Goal: Task Accomplishment & Management: Complete application form

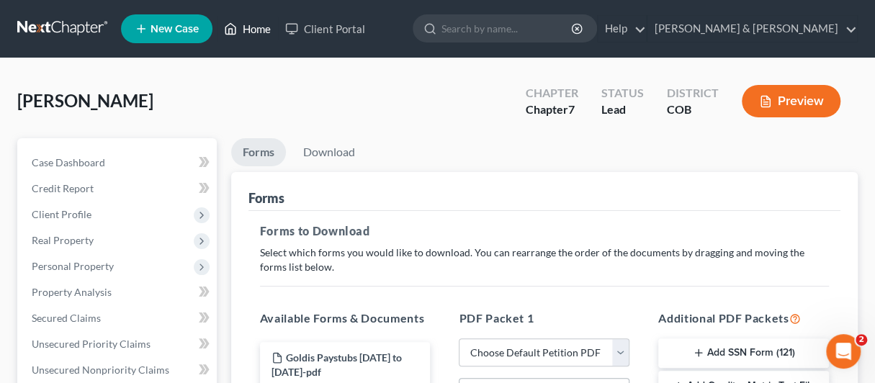
click at [244, 26] on link "Home" at bounding box center [247, 29] width 61 height 26
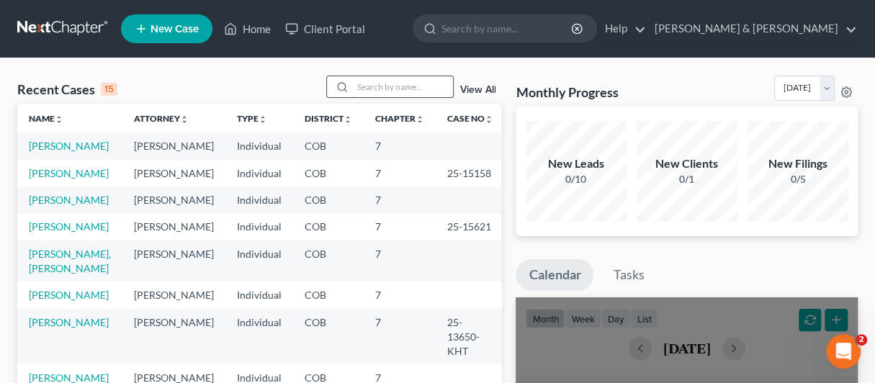
click at [369, 86] on input "search" at bounding box center [402, 86] width 101 height 21
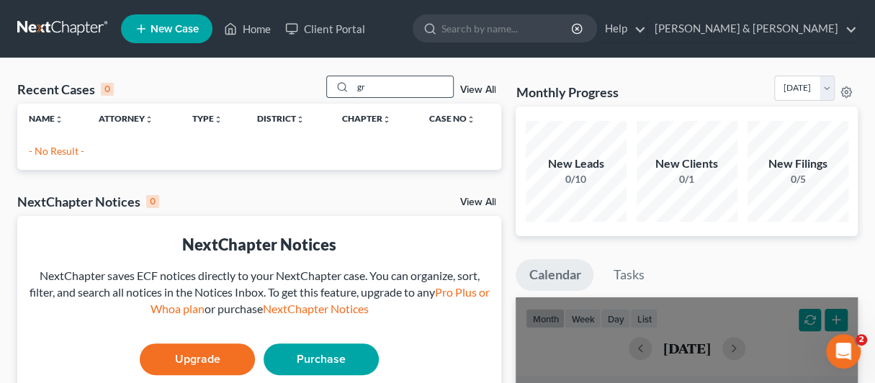
type input "g"
type input "[PERSON_NAME]"
click at [152, 27] on span "New Case" at bounding box center [175, 29] width 48 height 11
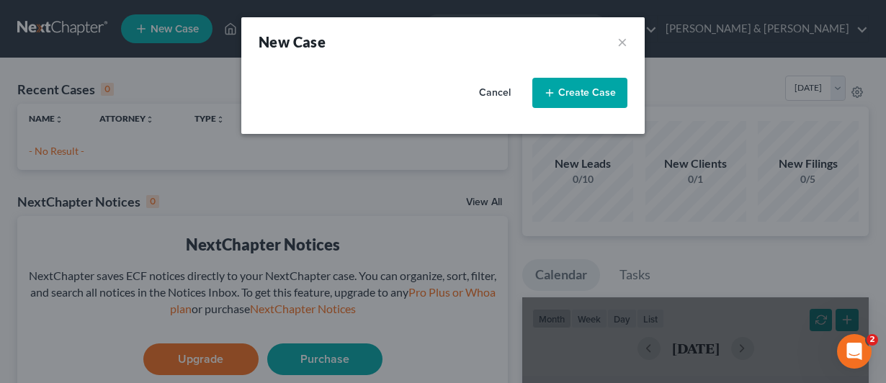
select select "11"
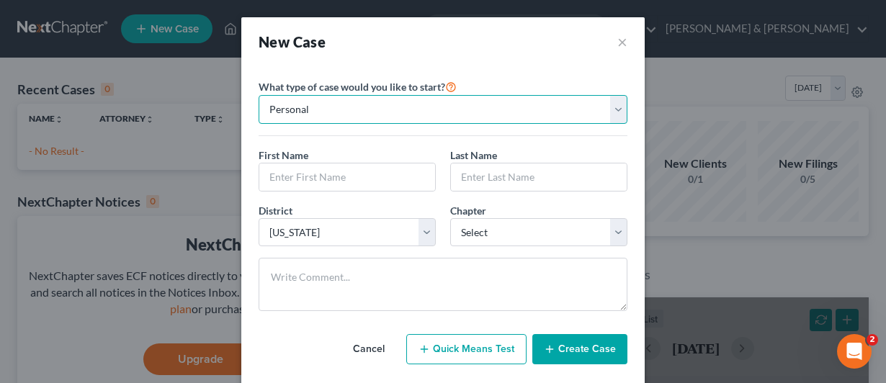
click at [336, 107] on select "Personal Business" at bounding box center [443, 109] width 369 height 29
click at [334, 107] on select "Personal Business" at bounding box center [443, 109] width 369 height 29
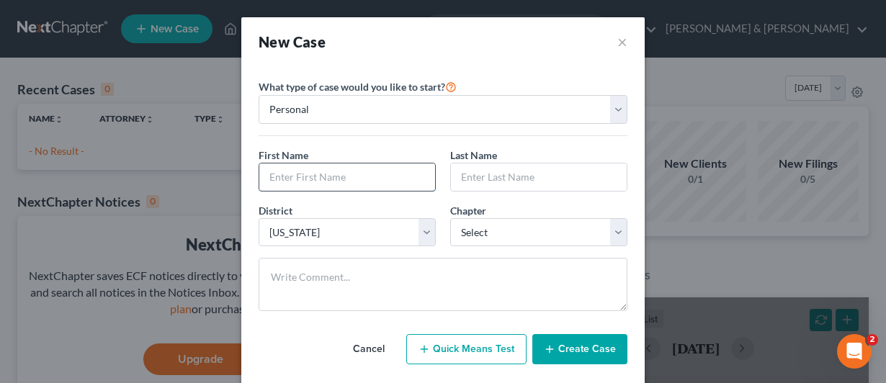
click at [297, 174] on input "text" at bounding box center [347, 177] width 176 height 27
type input "[PERSON_NAME]"
click at [499, 177] on input "text" at bounding box center [539, 177] width 176 height 27
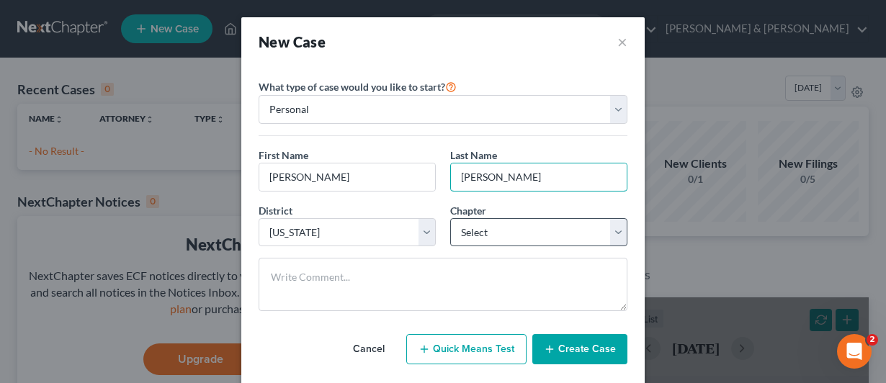
type input "[PERSON_NAME]"
click at [555, 227] on select "Select 7 11 12 13" at bounding box center [538, 232] width 177 height 29
select select "0"
click at [450, 218] on select "Select 7 11 12 13" at bounding box center [538, 232] width 177 height 29
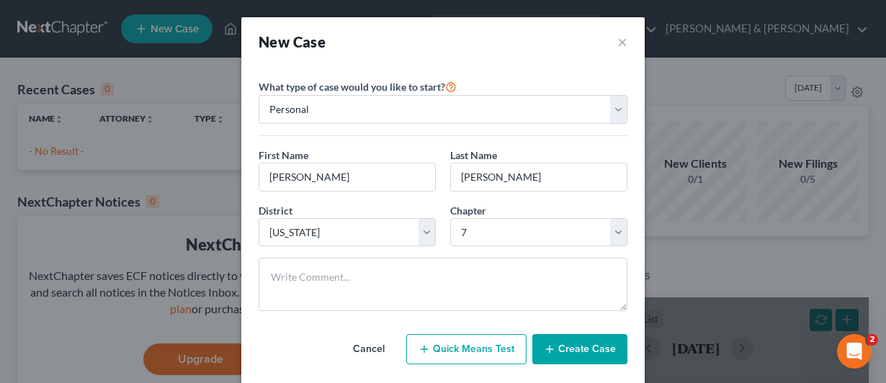
click at [567, 348] on button "Create Case" at bounding box center [579, 349] width 95 height 30
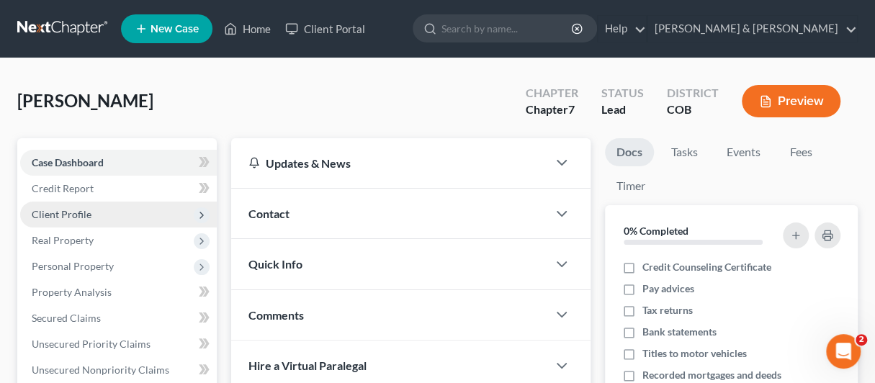
click at [58, 212] on span "Client Profile" at bounding box center [62, 214] width 60 height 12
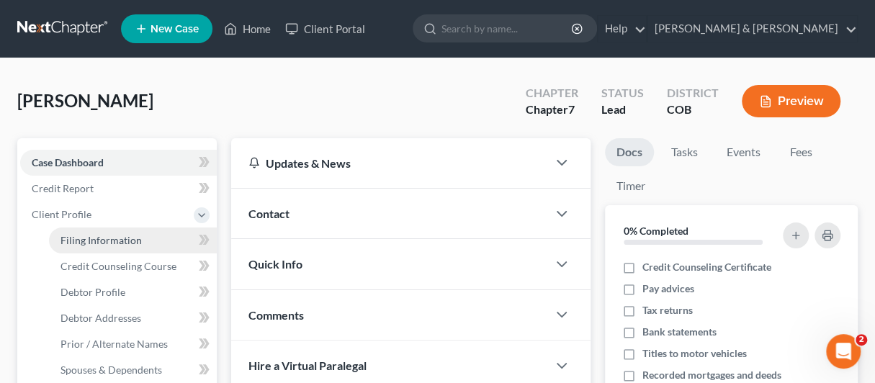
click at [89, 240] on span "Filing Information" at bounding box center [101, 240] width 81 height 12
select select "1"
select select "0"
select select "11"
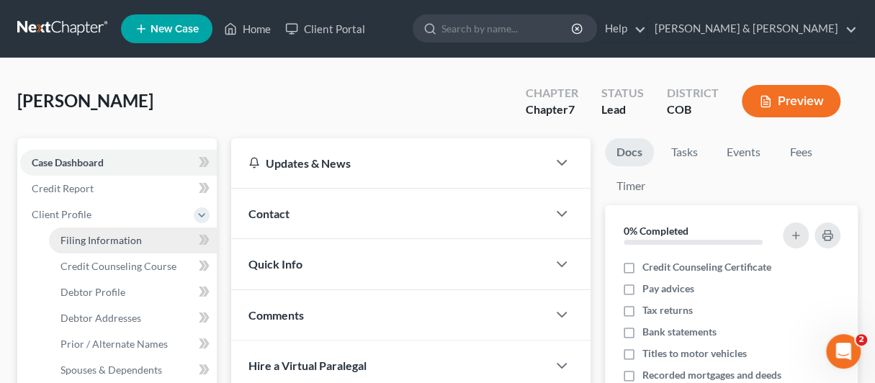
select select "5"
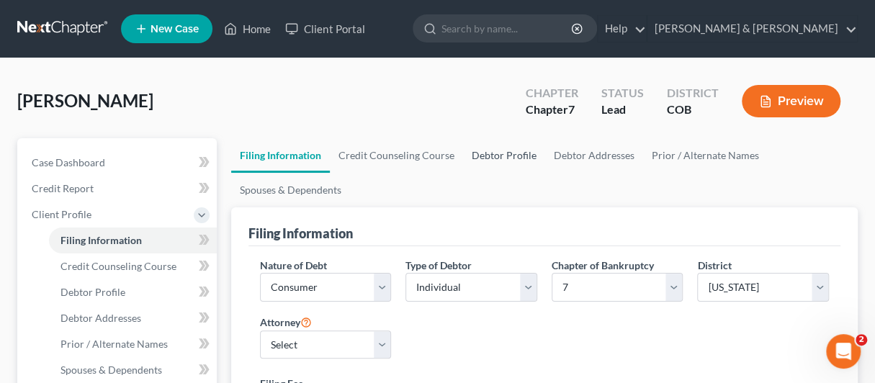
click at [494, 158] on link "Debtor Profile" at bounding box center [504, 155] width 82 height 35
select select "0"
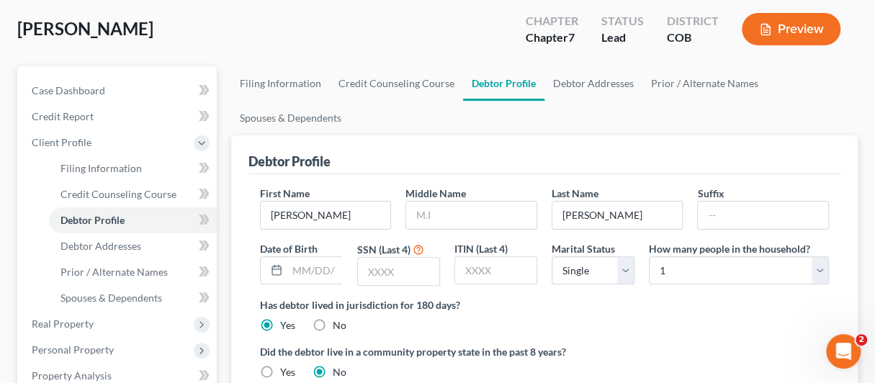
scroll to position [72, 0]
click at [588, 80] on link "Debtor Addresses" at bounding box center [594, 83] width 98 height 35
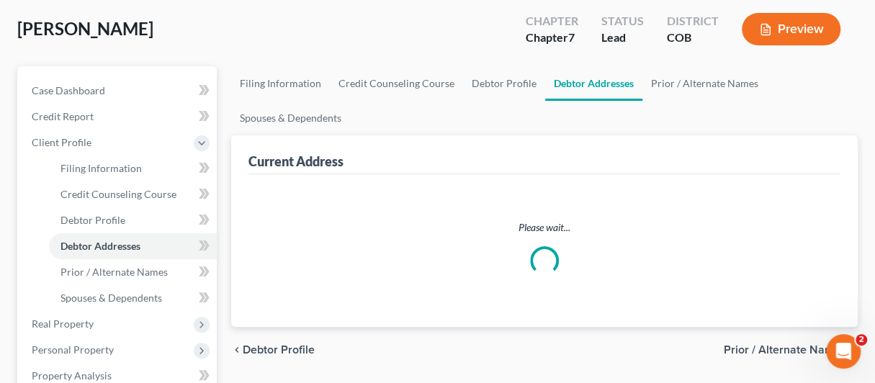
scroll to position [27, 0]
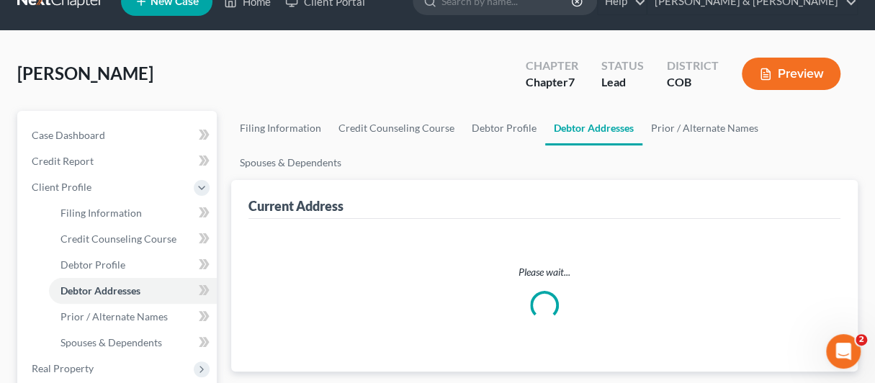
select select "0"
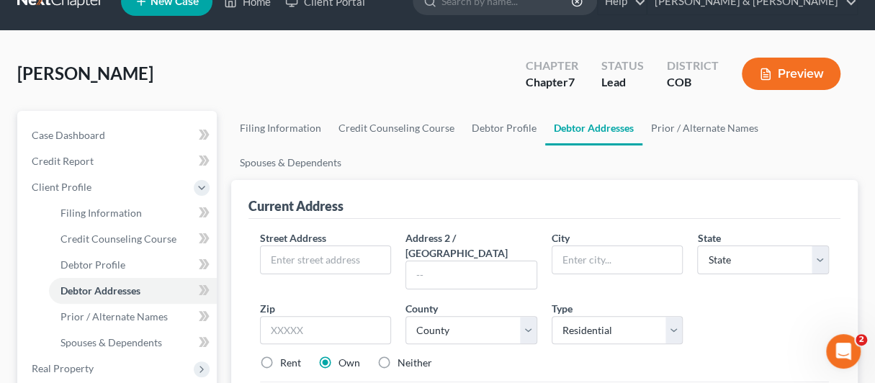
scroll to position [0, 0]
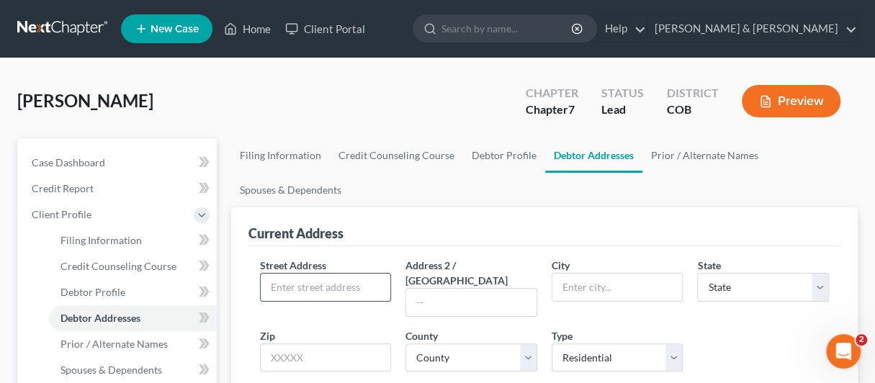
click at [316, 288] on input "text" at bounding box center [326, 287] width 130 height 27
paste input "[STREET_ADDRESS]"
type input "[STREET_ADDRESS]"
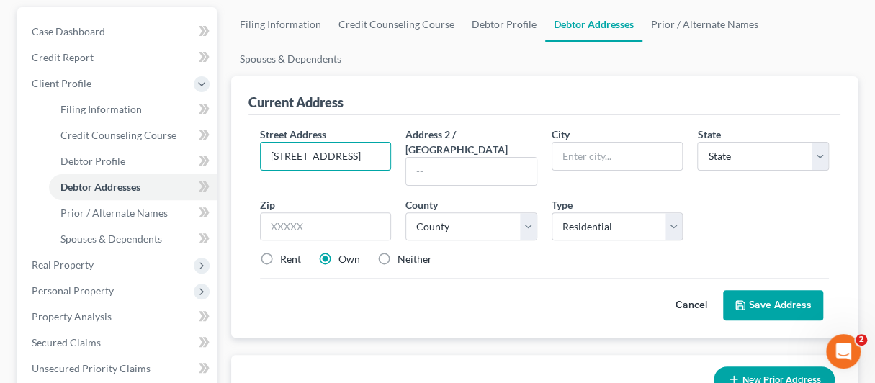
scroll to position [144, 0]
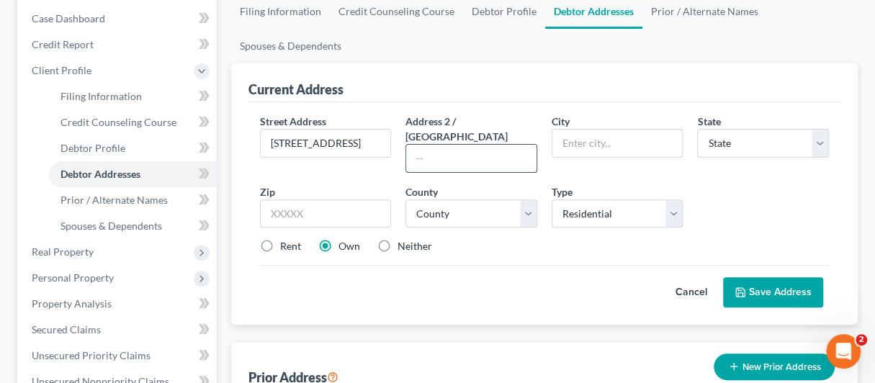
click at [427, 145] on input "text" at bounding box center [471, 158] width 130 height 27
paste input "APT 302"
type input "APT 302"
click at [268, 200] on input "text" at bounding box center [326, 214] width 132 height 29
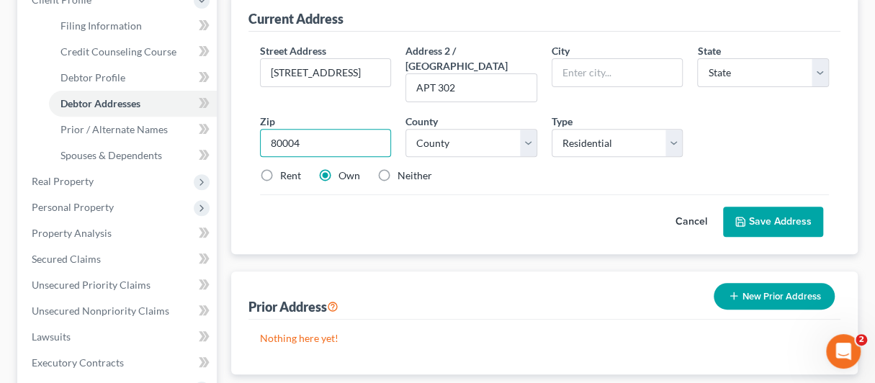
scroll to position [216, 0]
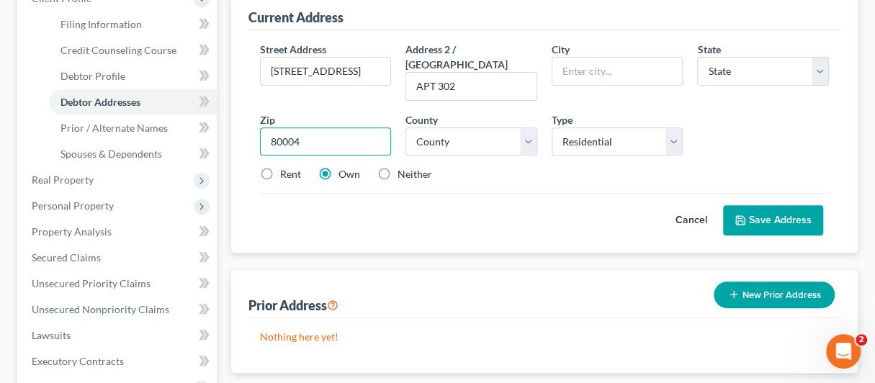
type input "80004"
click at [468, 206] on div "Cancel Save Address" at bounding box center [544, 214] width 569 height 43
type input "Arvada"
select select "5"
click at [526, 128] on select "County [GEOGRAPHIC_DATA] [GEOGRAPHIC_DATA] [GEOGRAPHIC_DATA] [GEOGRAPHIC_DATA] …" at bounding box center [472, 142] width 132 height 29
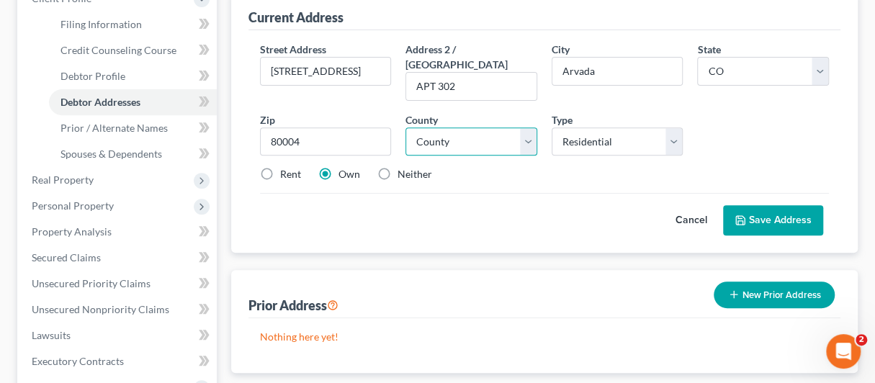
select select "30"
click at [406, 128] on select "County [GEOGRAPHIC_DATA] [GEOGRAPHIC_DATA] [GEOGRAPHIC_DATA] [GEOGRAPHIC_DATA] …" at bounding box center [472, 142] width 132 height 29
click at [777, 205] on button "Save Address" at bounding box center [773, 220] width 100 height 30
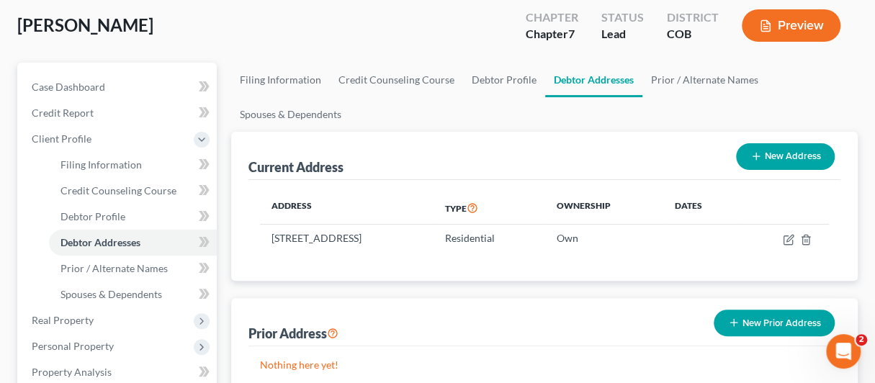
scroll to position [72, 0]
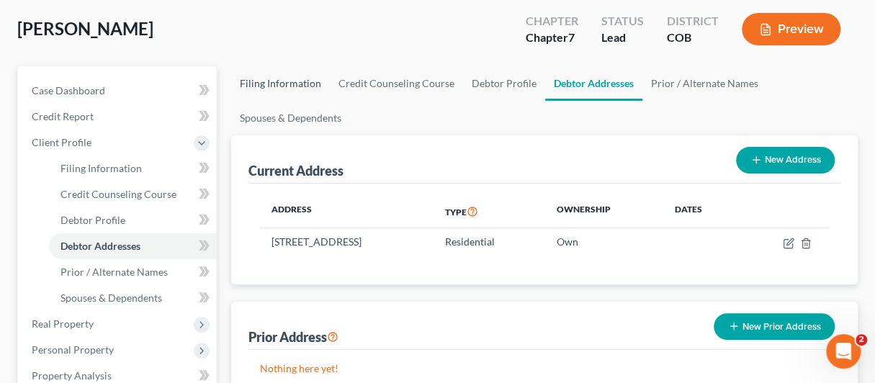
click at [258, 83] on link "Filing Information" at bounding box center [280, 83] width 99 height 35
select select "1"
select select "0"
select select "11"
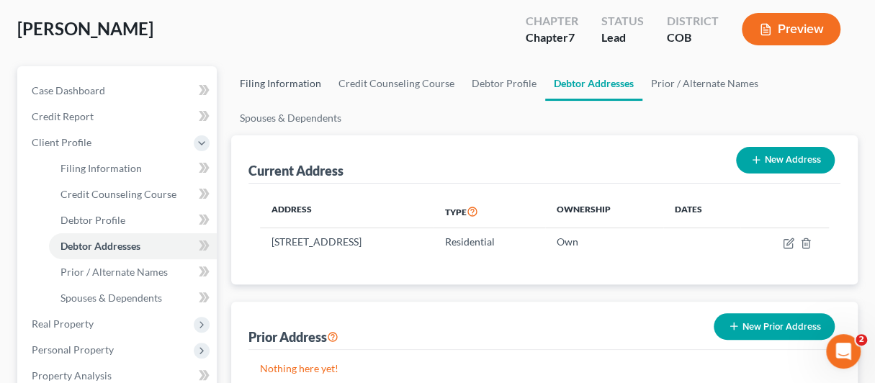
select select "0"
select select "5"
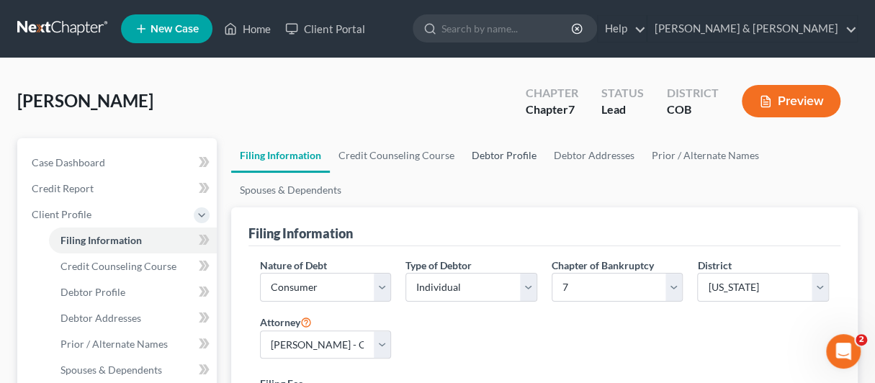
drag, startPoint x: 486, startPoint y: 153, endPoint x: 480, endPoint y: 161, distance: 9.8
click at [486, 155] on link "Debtor Profile" at bounding box center [504, 155] width 82 height 35
select select "0"
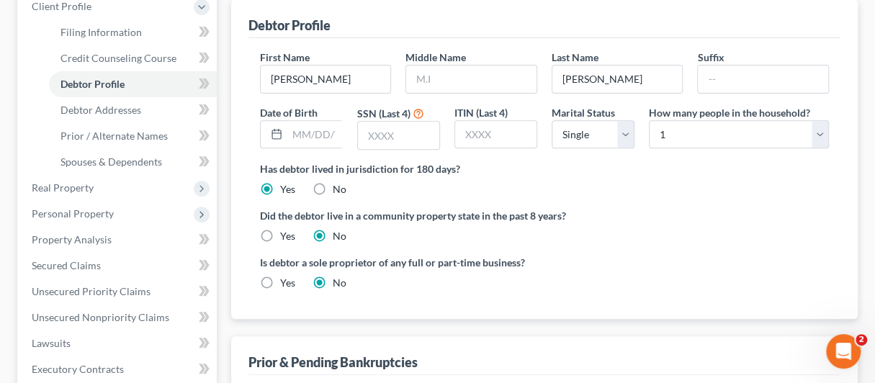
scroll to position [216, 0]
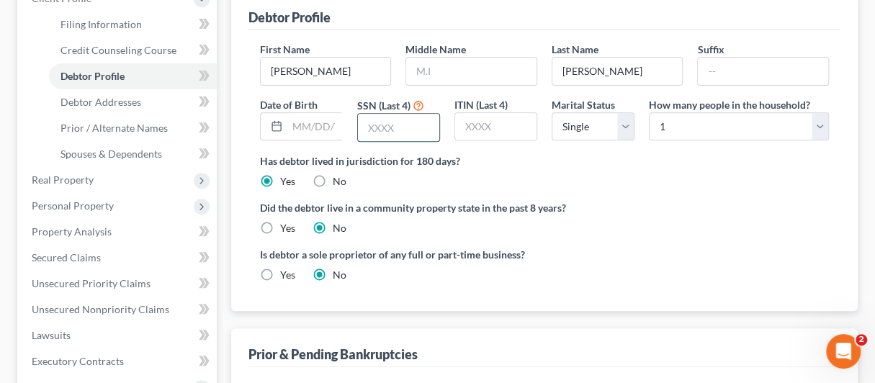
click at [367, 130] on input "text" at bounding box center [398, 127] width 81 height 27
paste input "6336"
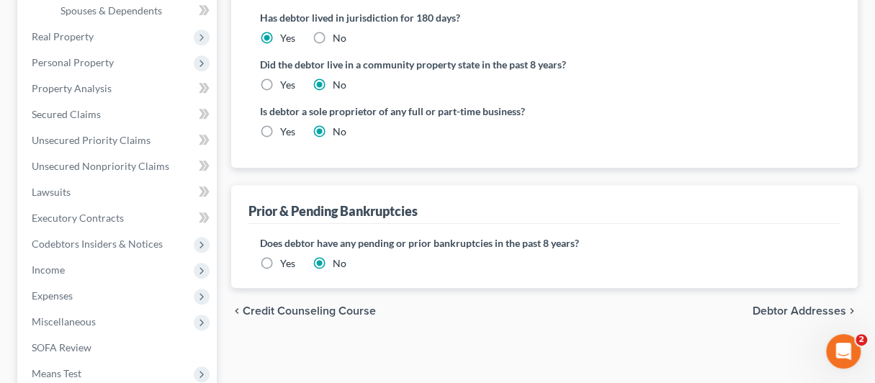
scroll to position [144, 0]
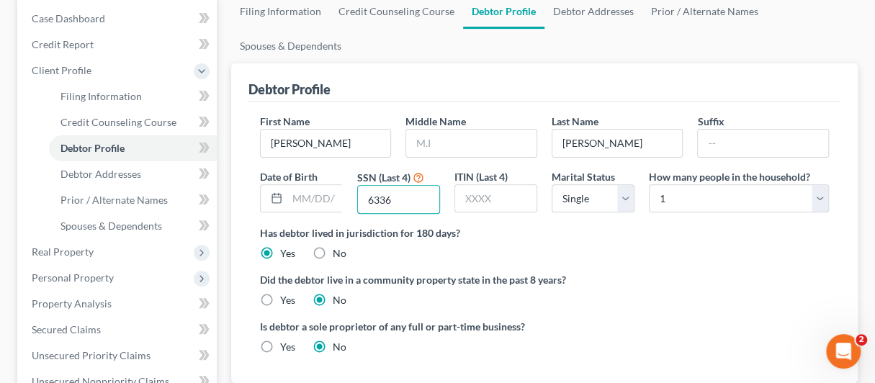
type input "6336"
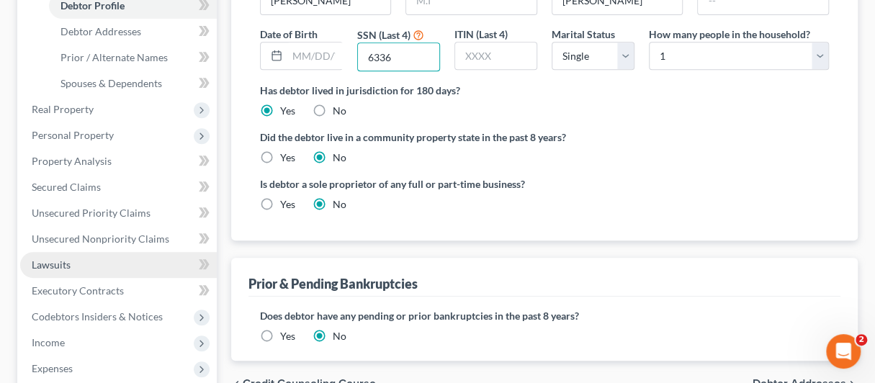
scroll to position [288, 0]
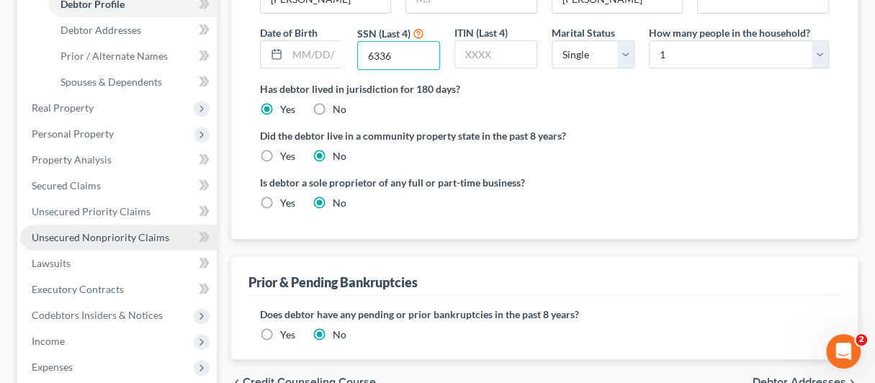
click at [66, 236] on span "Unsecured Nonpriority Claims" at bounding box center [101, 237] width 138 height 12
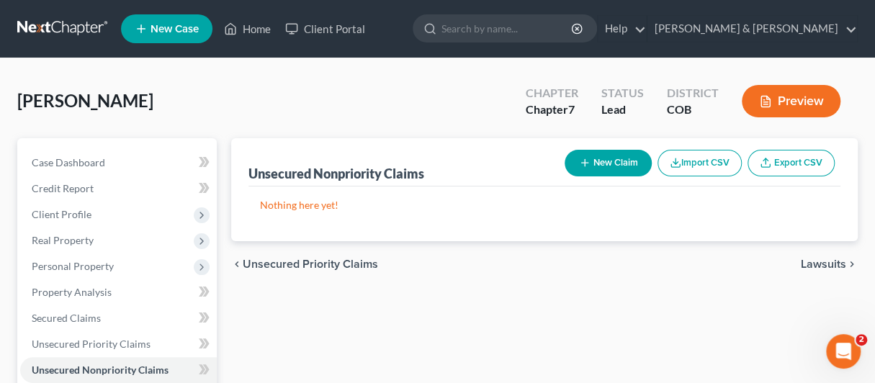
click at [597, 157] on button "New Claim" at bounding box center [608, 163] width 87 height 27
select select "0"
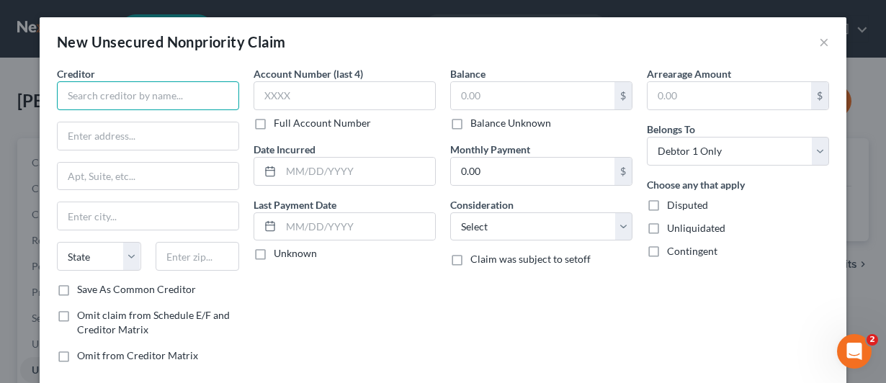
paste input "CARE OF RESURGENT CAPITAL SERVICES L.P,"
type input "CARE OF RESURGENT CAPITAL SERVICES L.P."
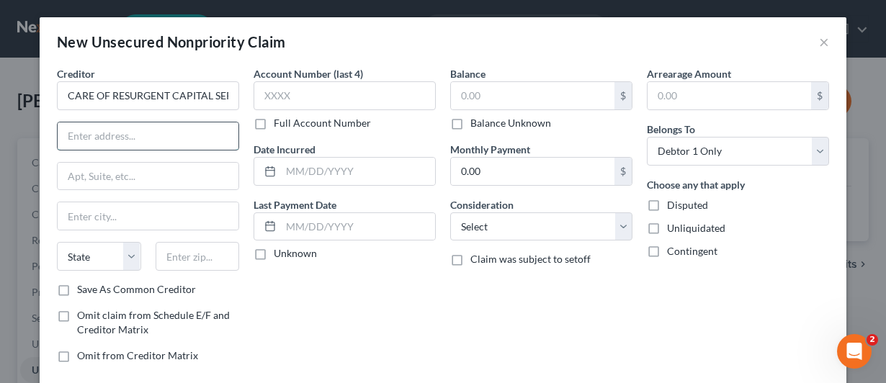
click at [117, 138] on input "text" at bounding box center [148, 135] width 181 height 27
paste input "PO BOX 1269,"
type input "PO BOX 1269"
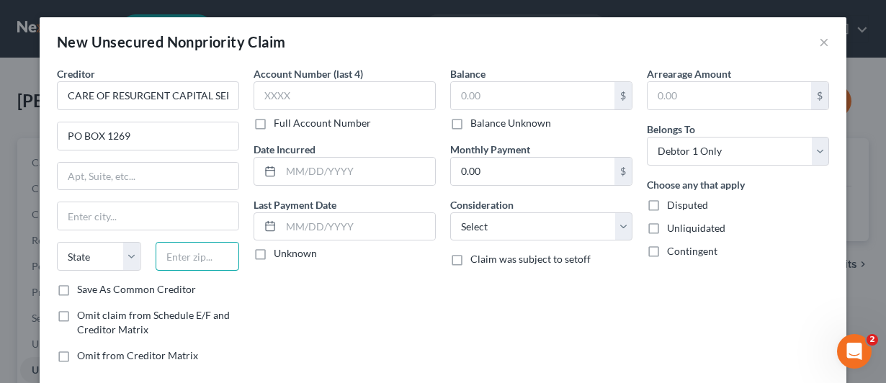
click at [176, 253] on input "text" at bounding box center [198, 256] width 84 height 29
paste input "29602"
type input "29602"
click at [294, 300] on div "Account Number (last 4) Full Account Number Date Incurred Last Payment Date Unk…" at bounding box center [344, 220] width 197 height 308
type input "[GEOGRAPHIC_DATA]"
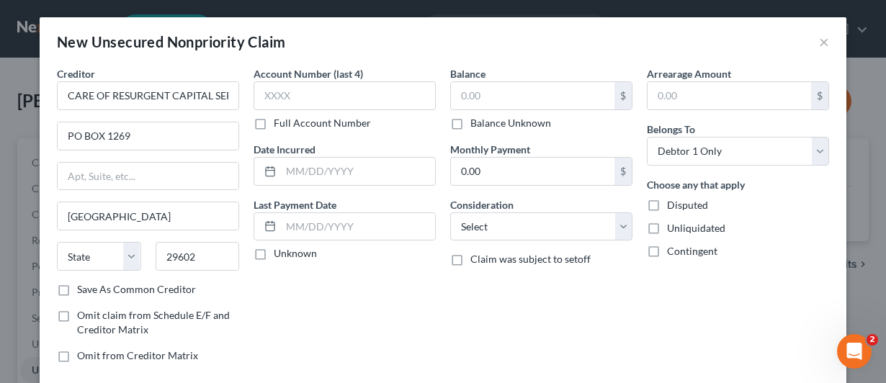
select select "42"
click at [613, 221] on select "Select Cable / Satellite Services Collection Agency Credit Card Debt Debt Couns…" at bounding box center [541, 227] width 182 height 29
select select "1"
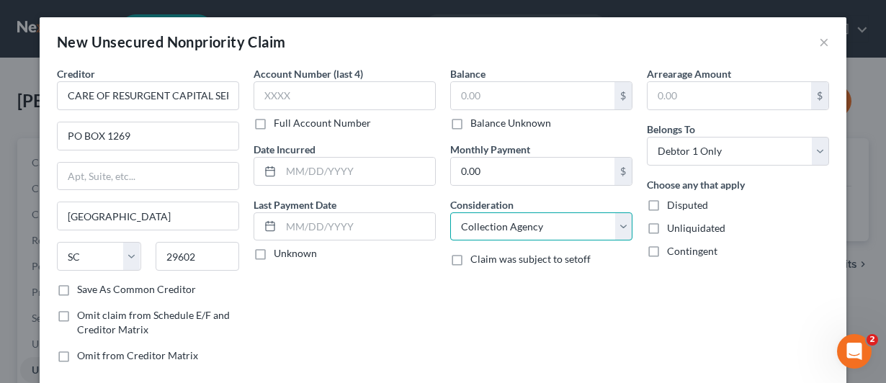
click at [450, 213] on select "Select Cable / Satellite Services Collection Agency Credit Card Debt Debt Couns…" at bounding box center [541, 227] width 182 height 29
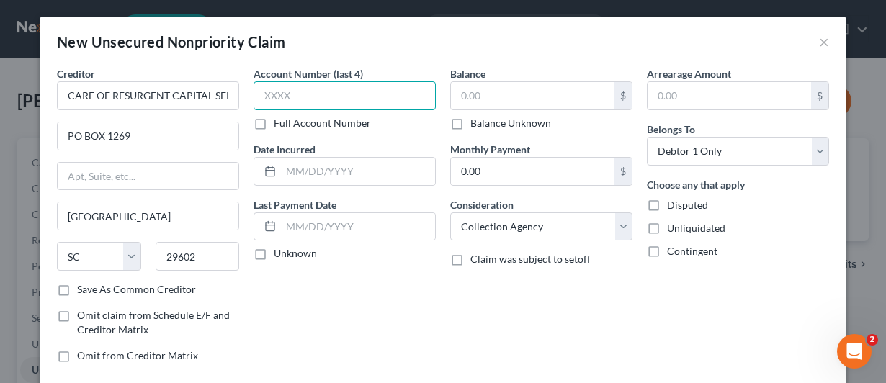
paste input "*568"
click at [265, 93] on input "*568" at bounding box center [345, 95] width 182 height 29
click at [265, 94] on input "*568" at bounding box center [345, 95] width 182 height 29
click at [282, 87] on input "568" at bounding box center [345, 95] width 182 height 29
type input "5688"
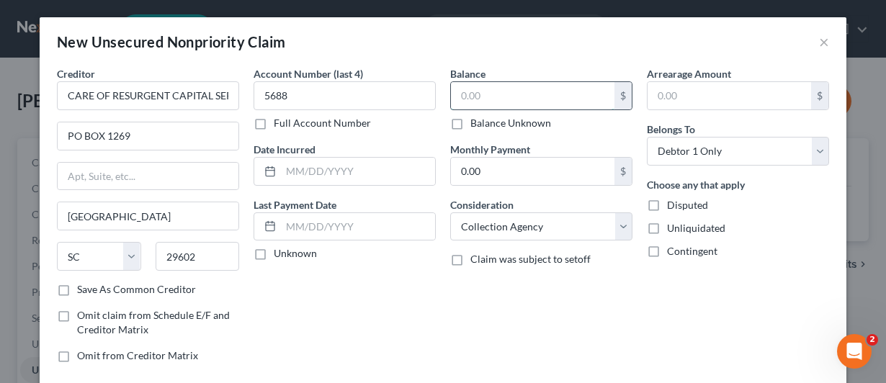
click at [458, 95] on input "text" at bounding box center [533, 95] width 164 height 27
paste input "1,912"
type input "1,912"
click at [650, 92] on input "text" at bounding box center [730, 95] width 164 height 27
paste input "1,912"
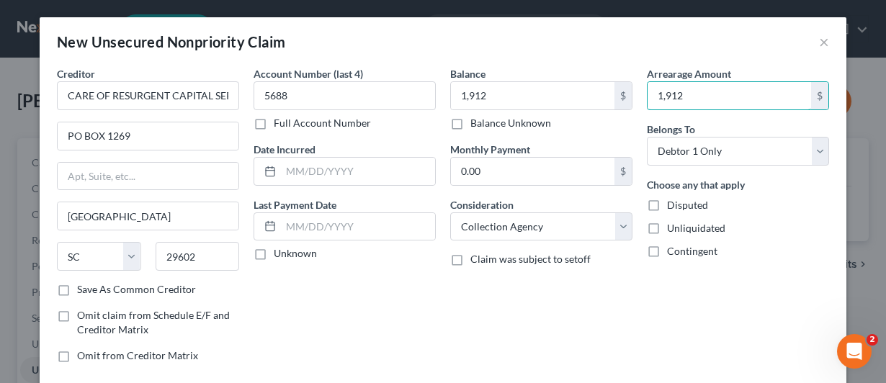
type input "1,912"
click at [77, 288] on label "Save As Common Creditor" at bounding box center [136, 289] width 119 height 14
click at [83, 288] on input "Save As Common Creditor" at bounding box center [87, 286] width 9 height 9
checkbox input "true"
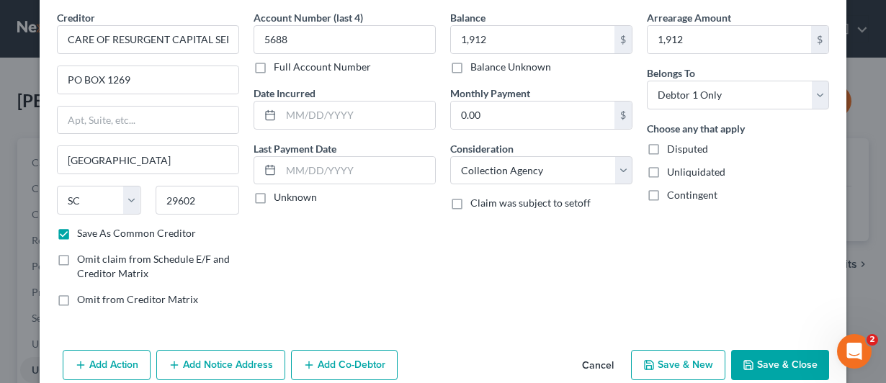
scroll to position [79, 0]
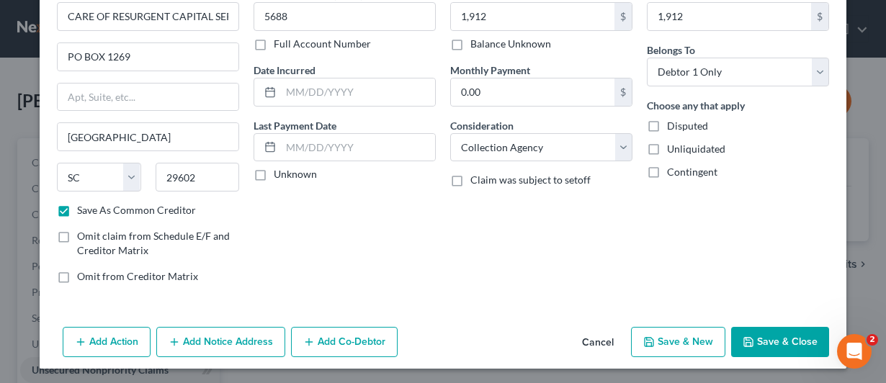
click at [196, 339] on button "Add Notice Address" at bounding box center [220, 342] width 129 height 30
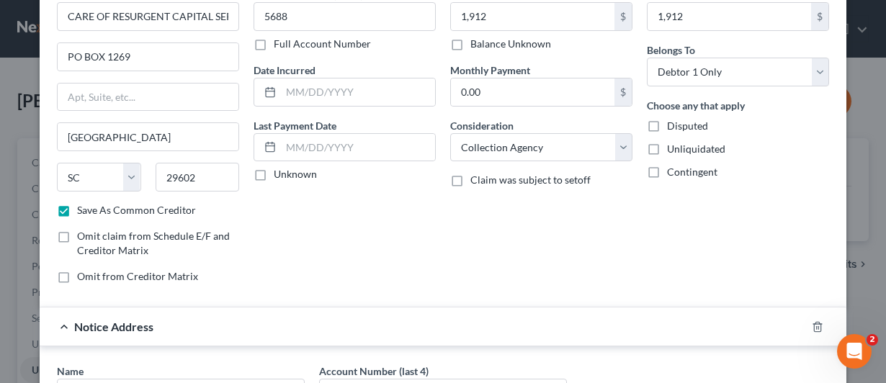
scroll to position [223, 0]
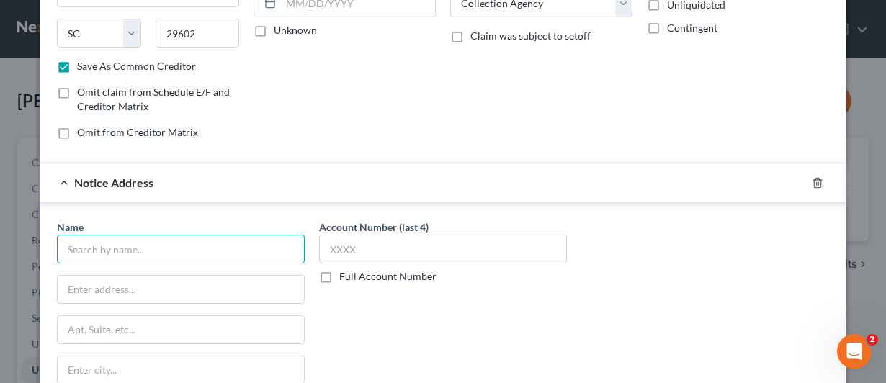
click at [102, 249] on input "text" at bounding box center [181, 249] width 248 height 29
type input "l"
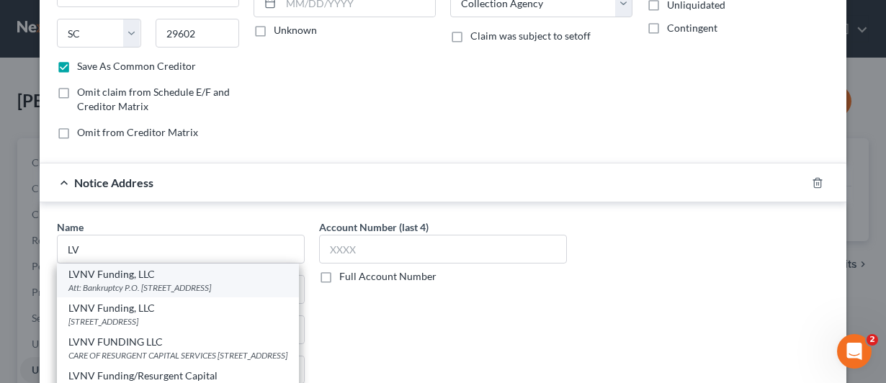
click at [97, 282] on div "Att: Bankruptcy P.O. [STREET_ADDRESS]" at bounding box center [177, 288] width 219 height 12
type input "LVNV Funding, LLC"
type input "Att: Bankruptcy"
type input "P.O. Box 1269"
type input "[GEOGRAPHIC_DATA]"
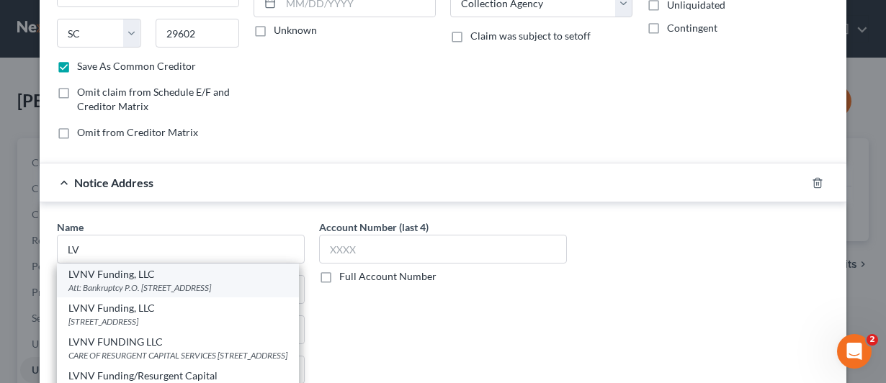
select select "42"
type input "29603"
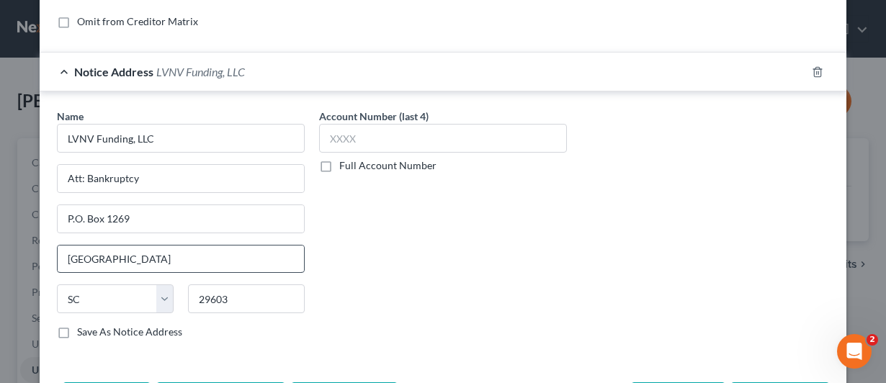
scroll to position [387, 0]
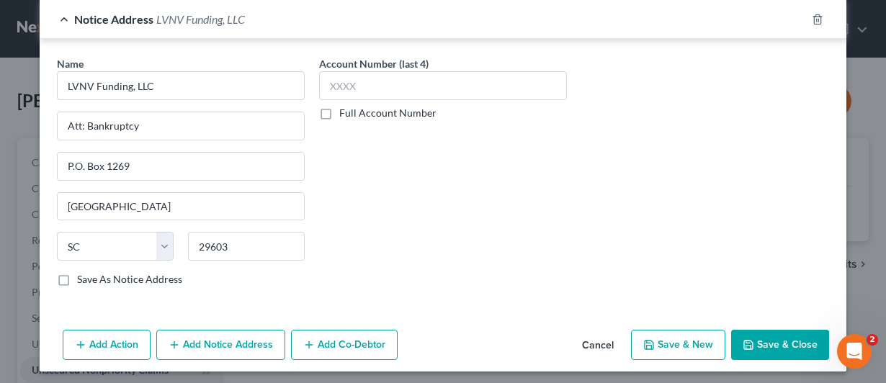
click at [621, 136] on div "Name * LVNV Funding, LLC Att: Bankruptcy P.O. [GEOGRAPHIC_DATA] [US_STATE] AK A…" at bounding box center [443, 177] width 787 height 242
click at [322, 81] on input "text" at bounding box center [443, 85] width 248 height 29
drag, startPoint x: 322, startPoint y: 81, endPoint x: 630, endPoint y: 217, distance: 336.8
click at [630, 217] on div "Name * LVNV Funding, LLC Att: Bankruptcy P.O. [GEOGRAPHIC_DATA] [US_STATE] AK A…" at bounding box center [443, 177] width 787 height 242
paste input "1,91"
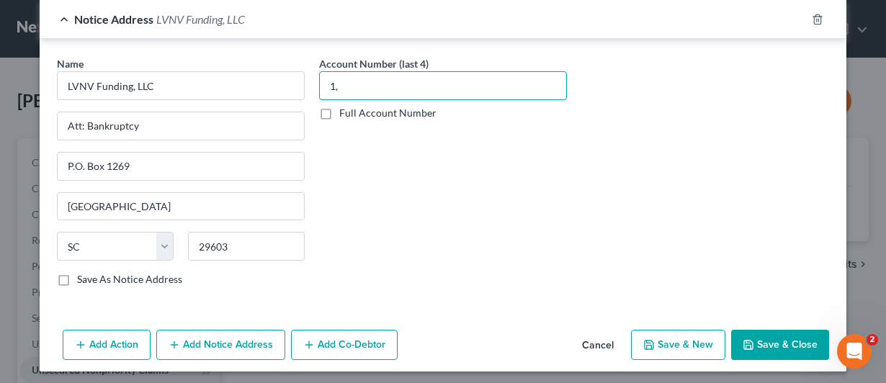
type input "1"
type input "5688"
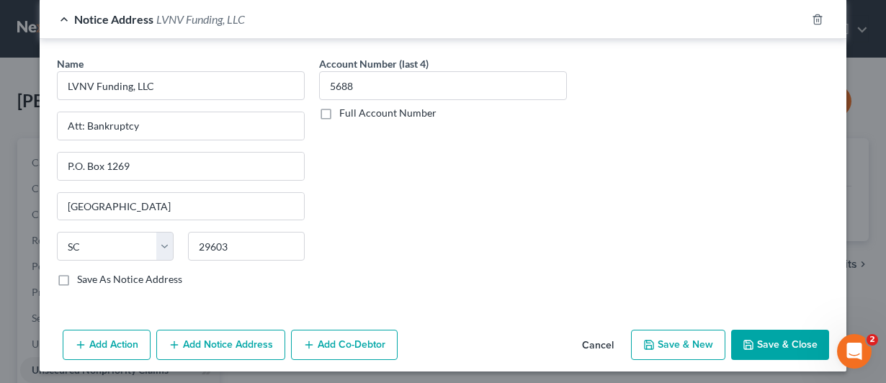
click at [775, 337] on button "Save & Close" at bounding box center [780, 345] width 98 height 30
checkbox input "false"
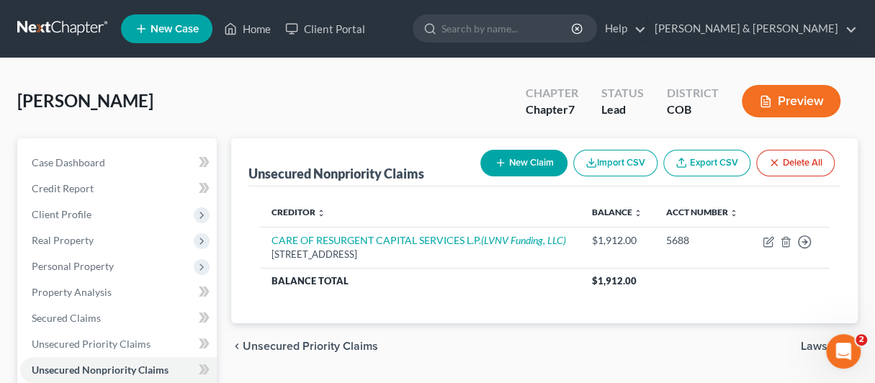
click at [514, 162] on button "New Claim" at bounding box center [524, 163] width 87 height 27
select select "0"
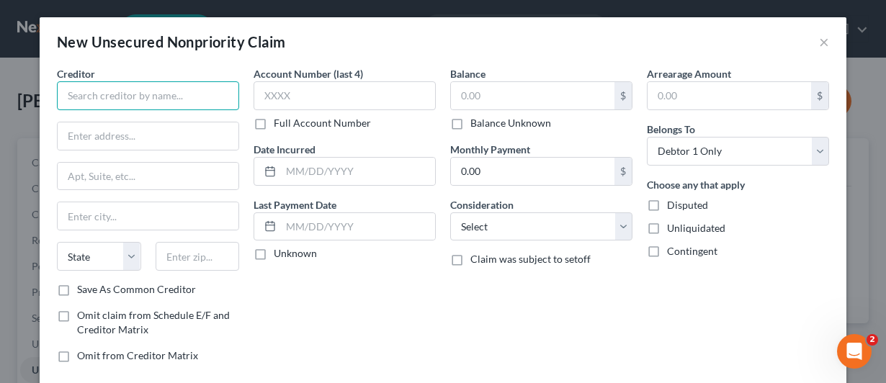
click at [98, 89] on input "text" at bounding box center [148, 95] width 182 height 29
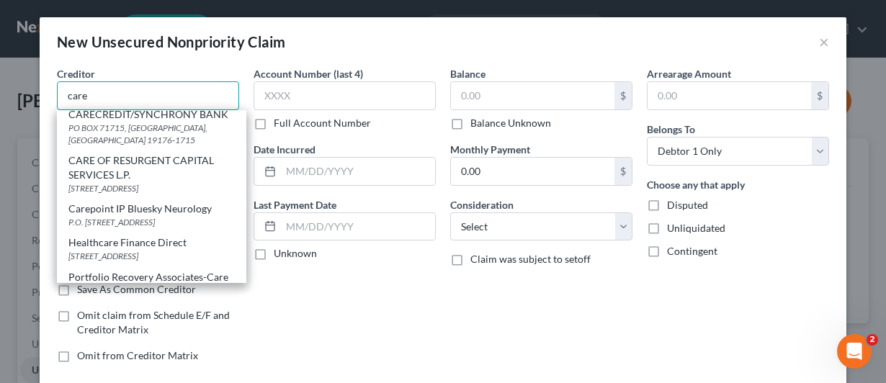
scroll to position [72, 0]
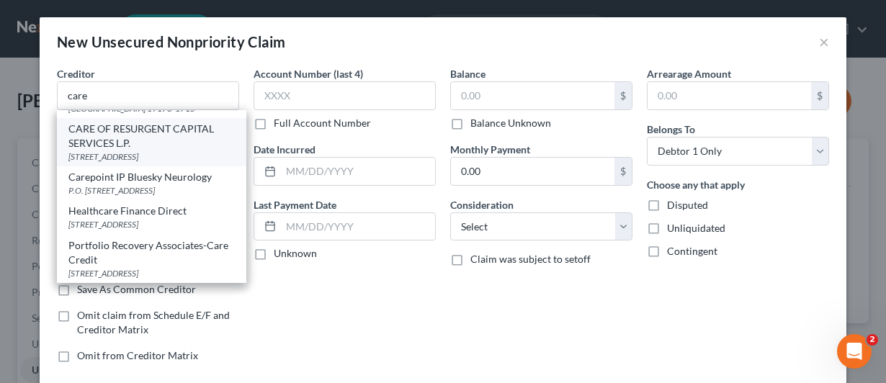
click at [91, 151] on div "CARE OF RESURGENT CAPITAL SERVICES L.P." at bounding box center [151, 136] width 166 height 29
type input "CARE OF RESURGENT CAPITAL SERVICES L.P."
type input "PO BOX 1269"
type input "[GEOGRAPHIC_DATA]"
select select "42"
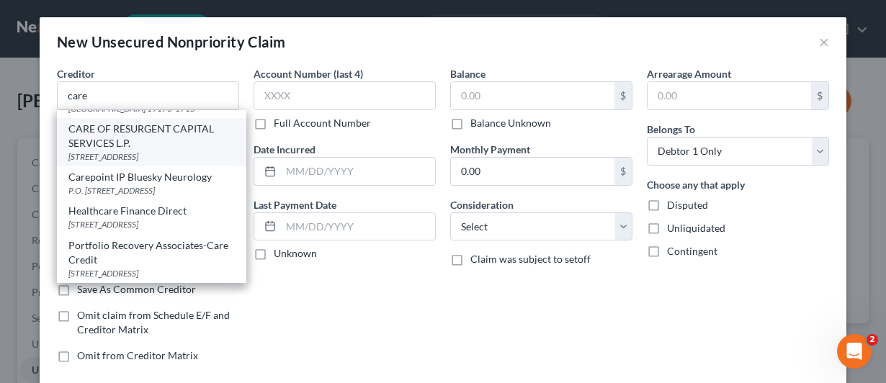
type input "29602"
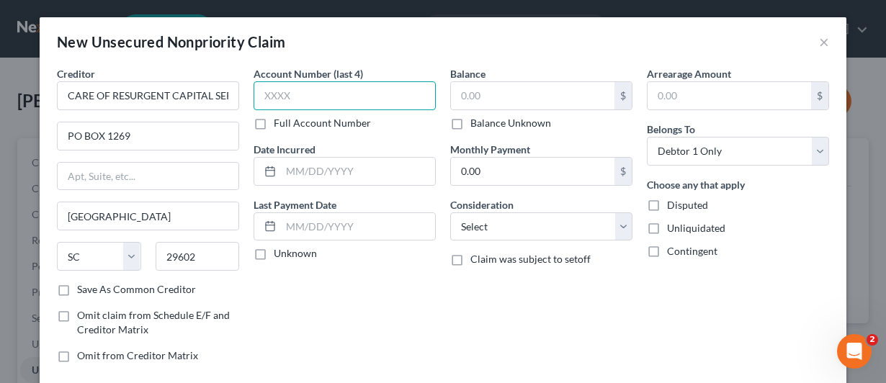
click at [262, 97] on input "text" at bounding box center [345, 95] width 182 height 29
paste input "8872"
type input "8872"
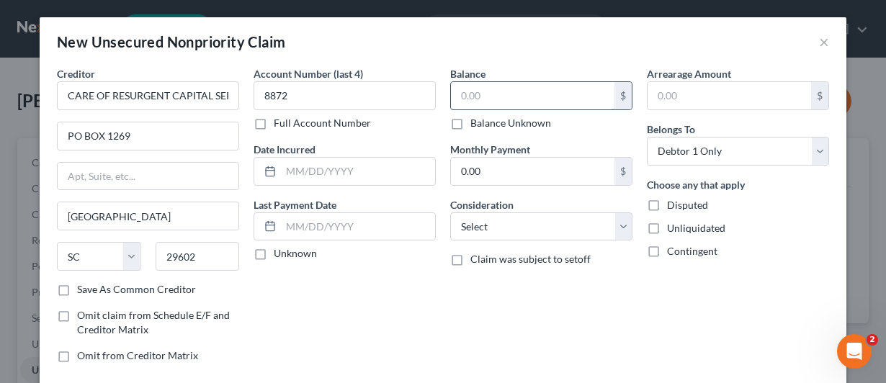
click at [457, 96] on input "text" at bounding box center [533, 95] width 164 height 27
type input "4,965"
click at [654, 94] on input "text" at bounding box center [730, 95] width 164 height 27
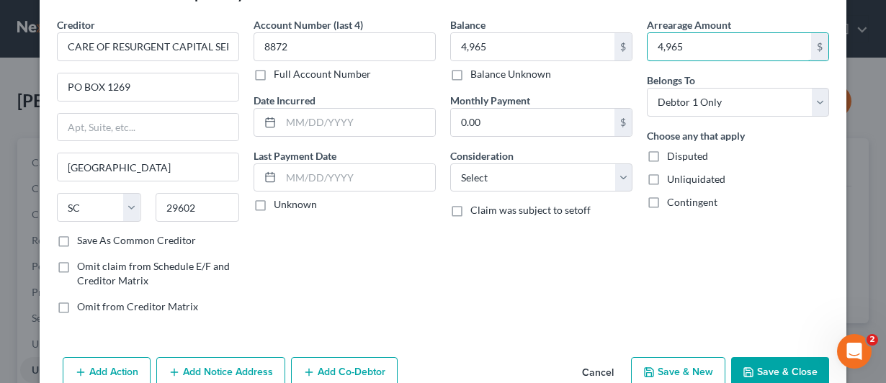
scroll to position [72, 0]
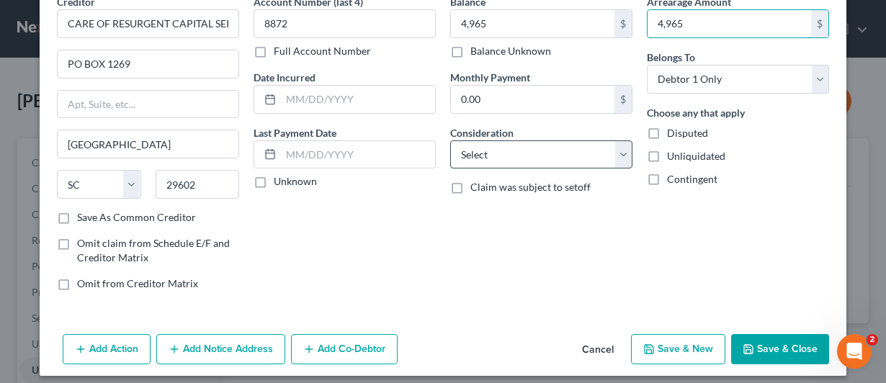
type input "4,965"
click at [525, 151] on select "Select Cable / Satellite Services Collection Agency Credit Card Debt Debt Couns…" at bounding box center [541, 155] width 182 height 29
select select "1"
click at [450, 141] on select "Select Cable / Satellite Services Collection Agency Credit Card Debt Debt Couns…" at bounding box center [541, 155] width 182 height 29
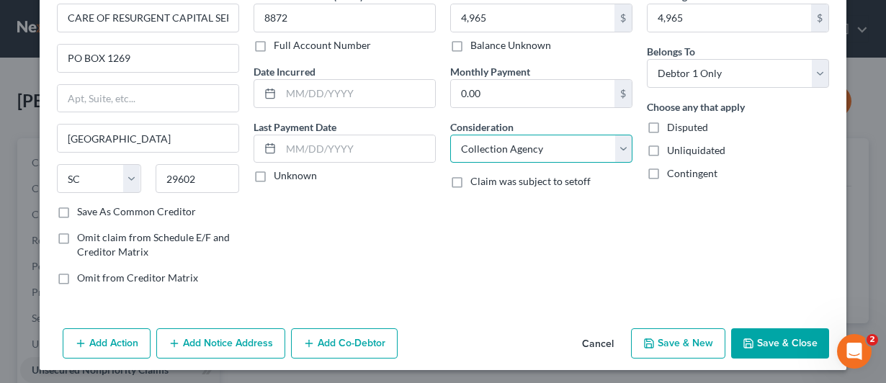
scroll to position [79, 0]
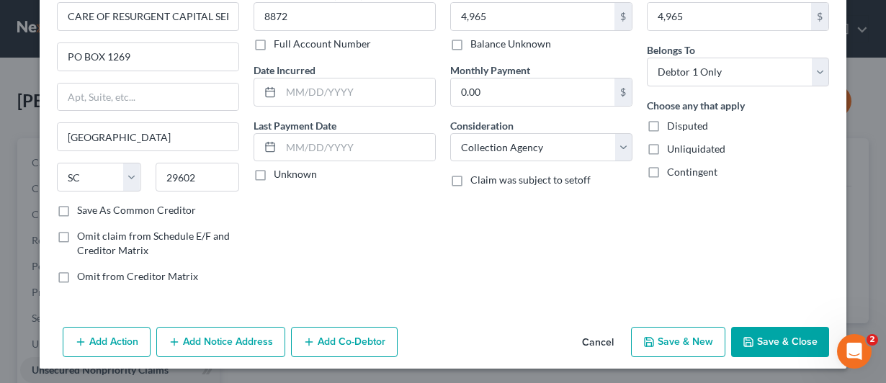
click at [207, 339] on button "Add Notice Address" at bounding box center [220, 342] width 129 height 30
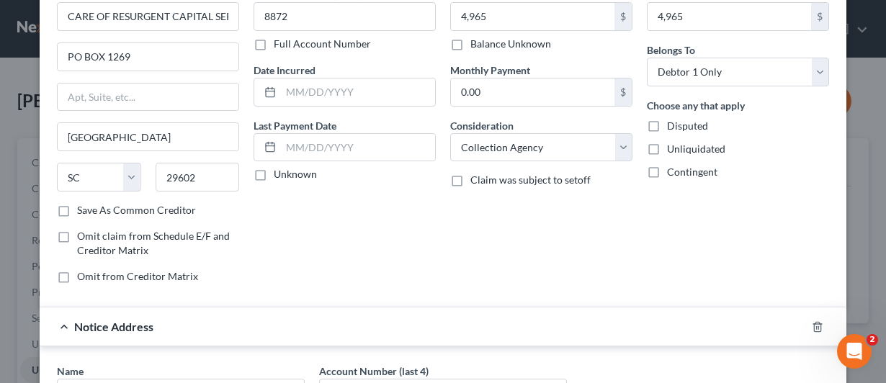
click at [77, 205] on label "Save As Common Creditor" at bounding box center [136, 210] width 119 height 14
click at [83, 205] on input "Save As Common Creditor" at bounding box center [87, 207] width 9 height 9
checkbox input "true"
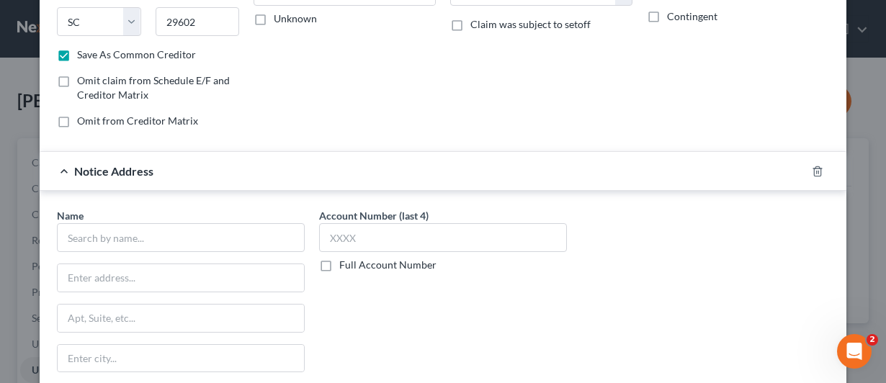
scroll to position [295, 0]
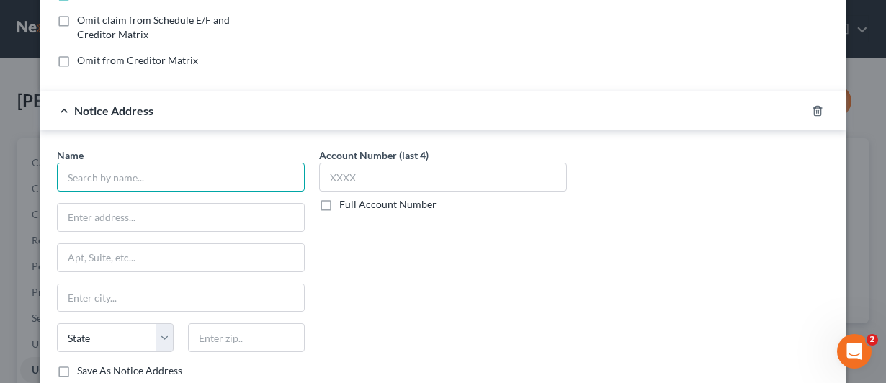
click at [125, 179] on input "text" at bounding box center [181, 177] width 248 height 29
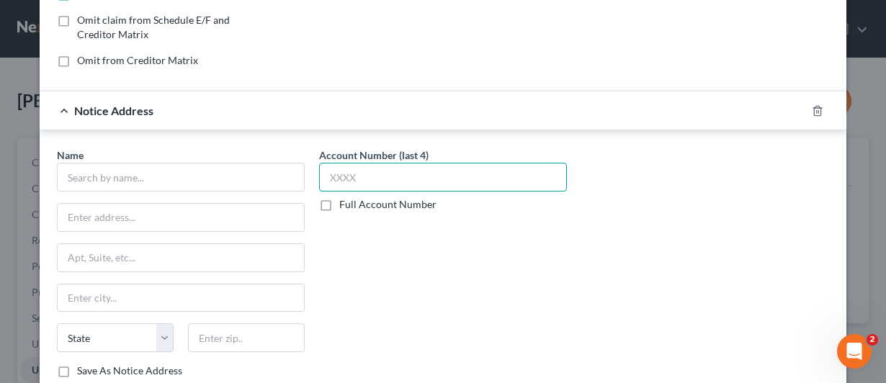
click at [321, 169] on input "text" at bounding box center [443, 177] width 248 height 29
paste input "8872"
type input "8872"
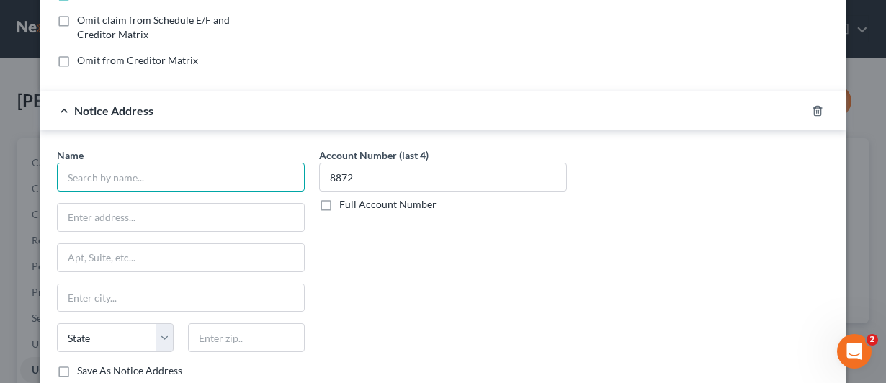
click at [107, 175] on input "text" at bounding box center [181, 177] width 248 height 29
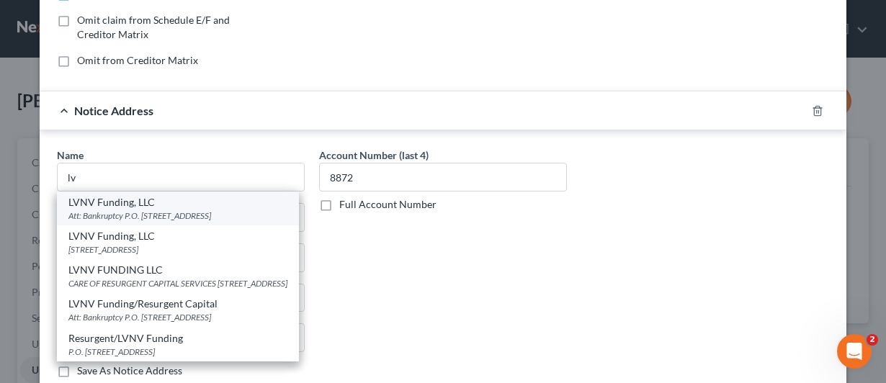
click at [101, 211] on div "Att: Bankruptcy P.O. [STREET_ADDRESS]" at bounding box center [177, 216] width 219 height 12
type input "LVNV Funding, LLC"
type input "Att: Bankruptcy"
type input "P.O. Box 1269"
type input "[GEOGRAPHIC_DATA]"
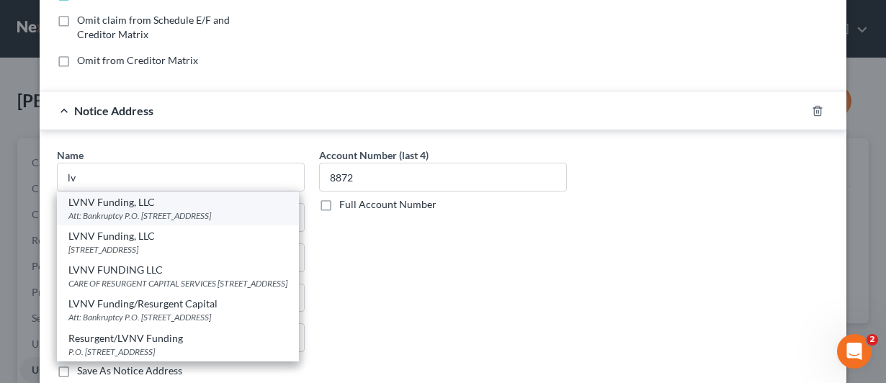
select select "42"
type input "29603"
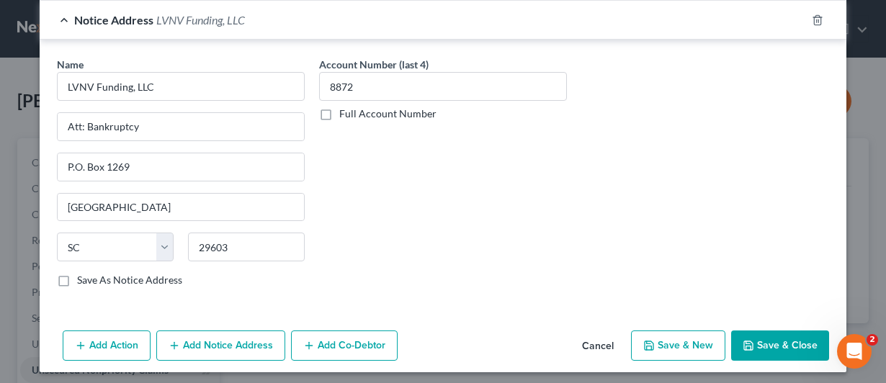
scroll to position [387, 0]
click at [680, 339] on button "Save & New" at bounding box center [678, 345] width 94 height 30
checkbox input "false"
select select "0"
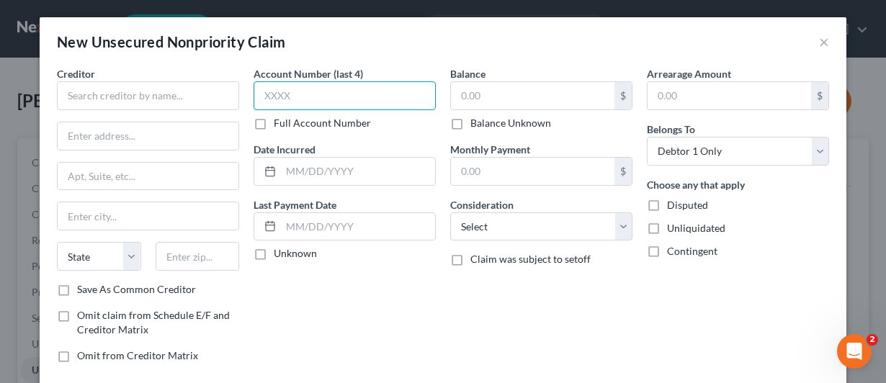
paste input "1165"
type input "1165"
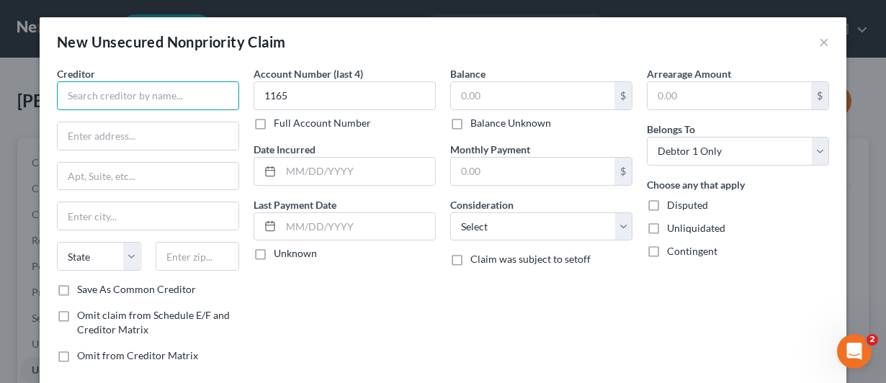
click at [81, 93] on input "text" at bounding box center [148, 95] width 182 height 29
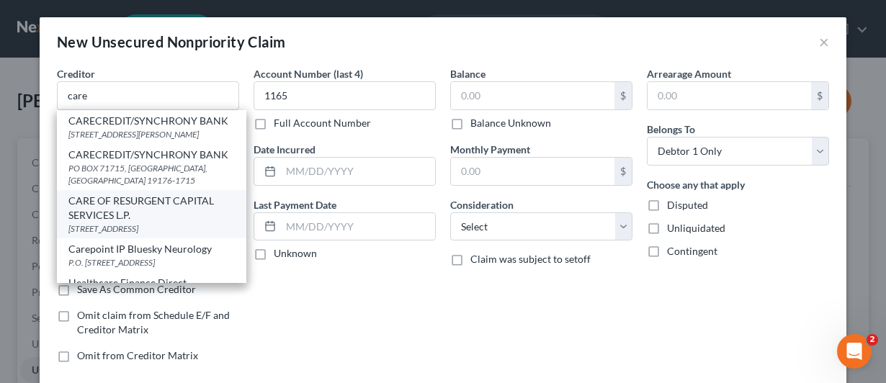
click at [88, 223] on div "CARE OF RESURGENT CAPITAL SERVICES L.P." at bounding box center [151, 208] width 166 height 29
type input "CARE OF RESURGENT CAPITAL SERVICES L.P."
type input "PO BOX 1269"
type input "[GEOGRAPHIC_DATA]"
select select "42"
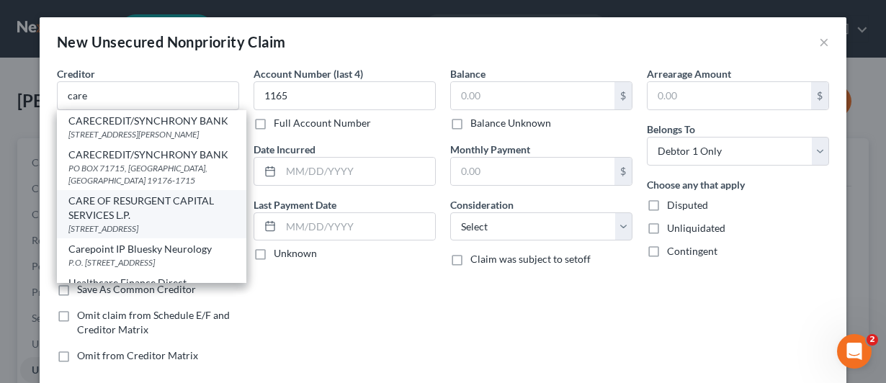
type input "29602"
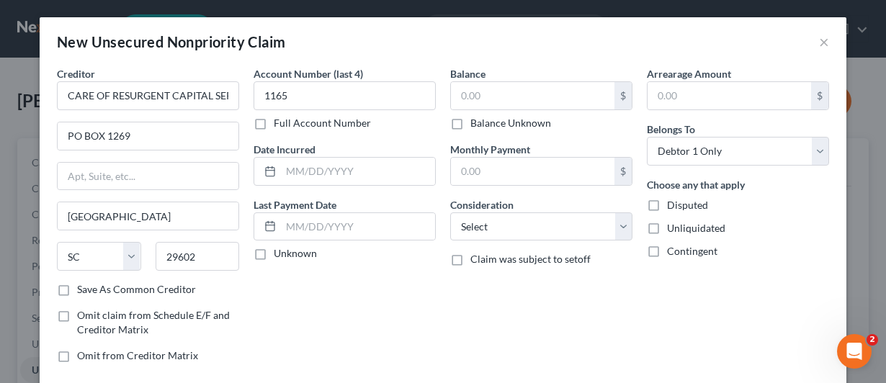
click at [77, 286] on label "Save As Common Creditor" at bounding box center [136, 289] width 119 height 14
click at [83, 286] on input "Save As Common Creditor" at bounding box center [87, 286] width 9 height 9
checkbox input "true"
click at [619, 222] on select "Select Cable / Satellite Services Collection Agency Credit Card Debt Debt Couns…" at bounding box center [541, 227] width 182 height 29
select select "1"
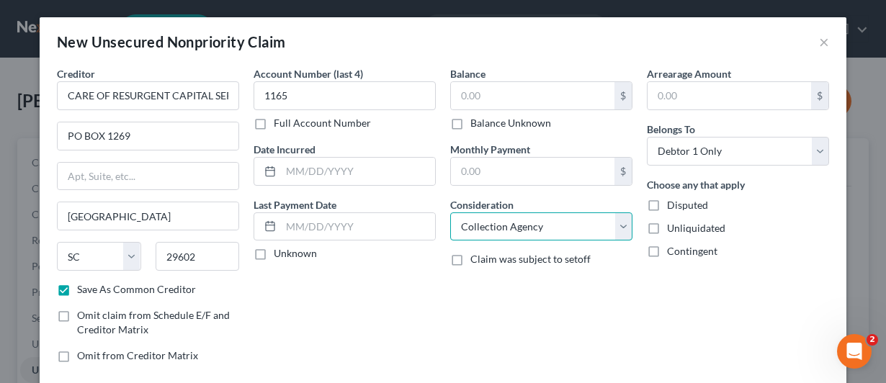
click at [450, 213] on select "Select Cable / Satellite Services Collection Agency Credit Card Debt Debt Couns…" at bounding box center [541, 227] width 182 height 29
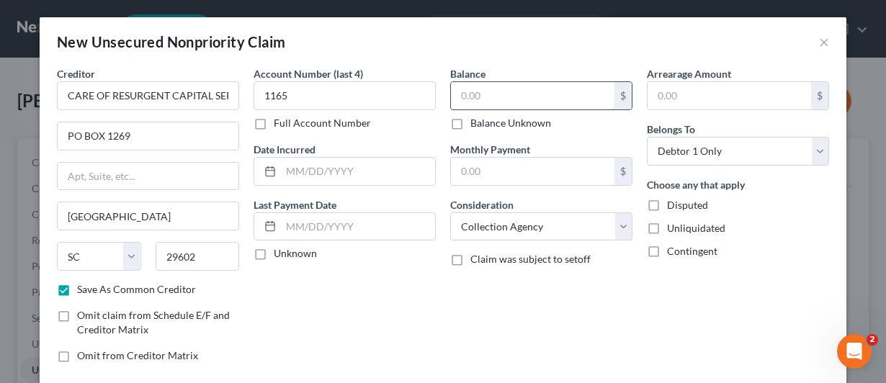
click at [464, 92] on input "text" at bounding box center [533, 95] width 164 height 27
type input "1,452"
click at [657, 88] on input "text" at bounding box center [730, 95] width 164 height 27
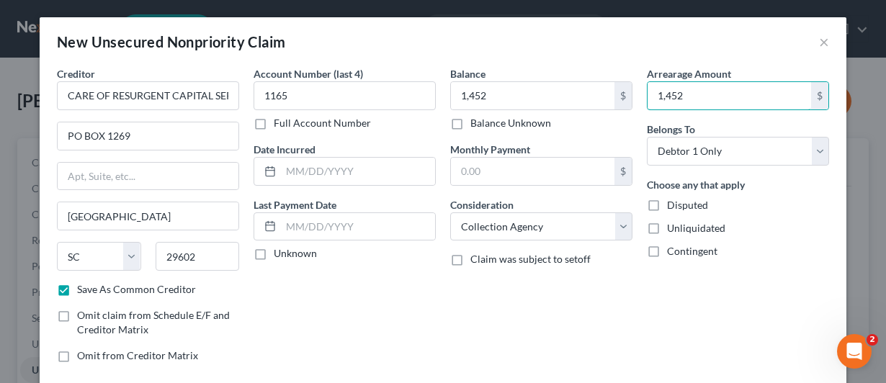
type input "1,452"
click at [696, 218] on div "Choose any that apply Disputed Unliquidated Contingent" at bounding box center [738, 217] width 182 height 81
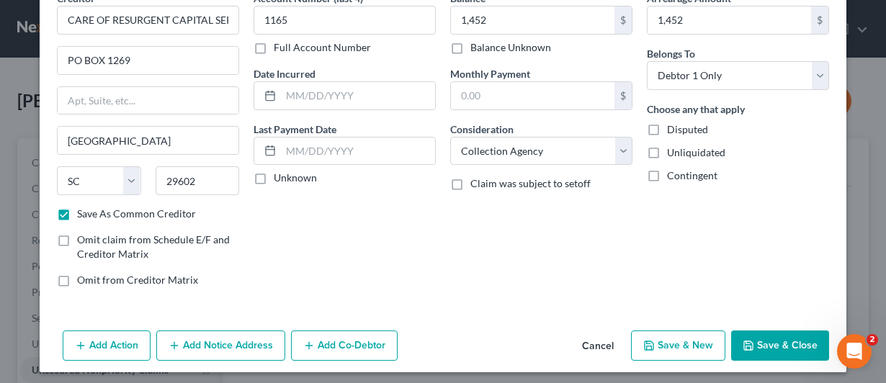
scroll to position [79, 0]
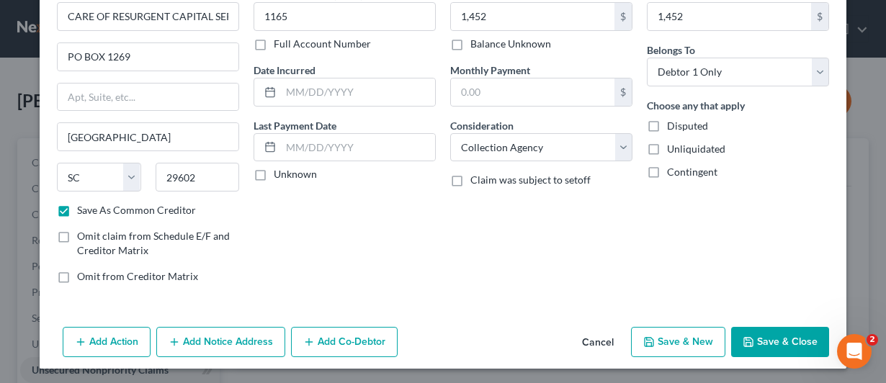
click at [182, 338] on button "Add Notice Address" at bounding box center [220, 342] width 129 height 30
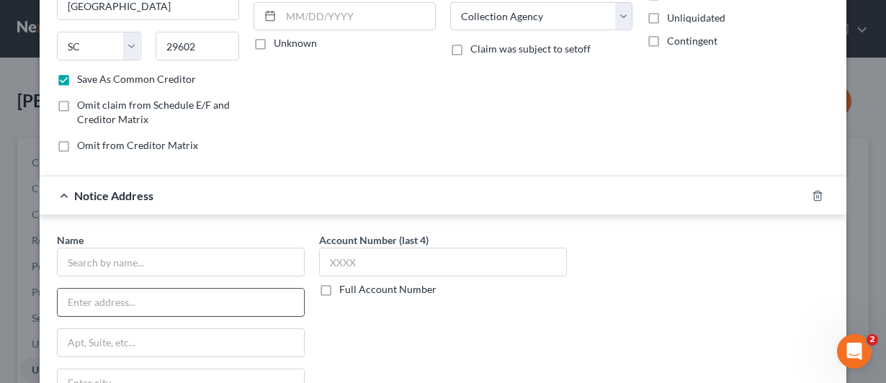
scroll to position [223, 0]
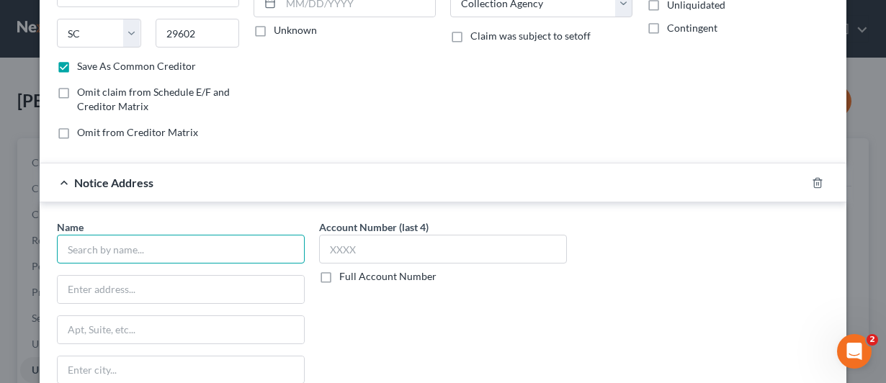
click at [128, 252] on input "text" at bounding box center [181, 249] width 248 height 29
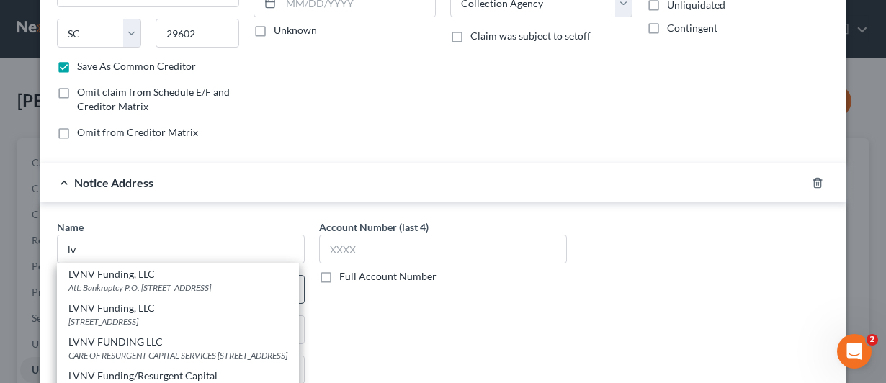
click at [115, 273] on div "LVNV Funding, LLC" at bounding box center [177, 274] width 219 height 14
type input "LVNV Funding, LLC"
type input "Att: Bankruptcy"
type input "P.O. Box 1269"
type input "[GEOGRAPHIC_DATA]"
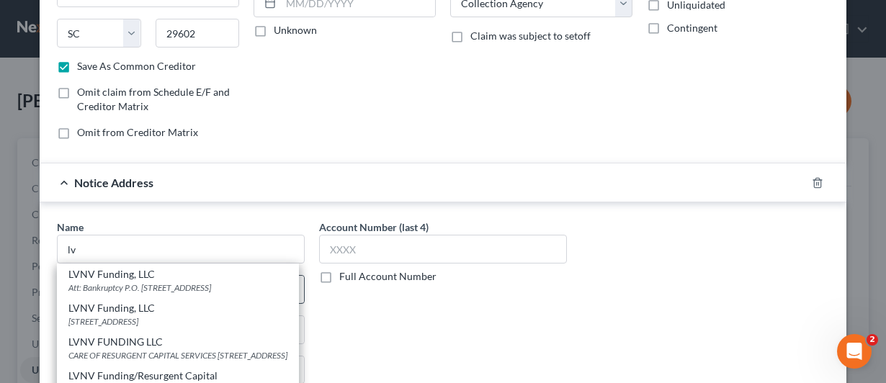
select select "42"
type input "29603"
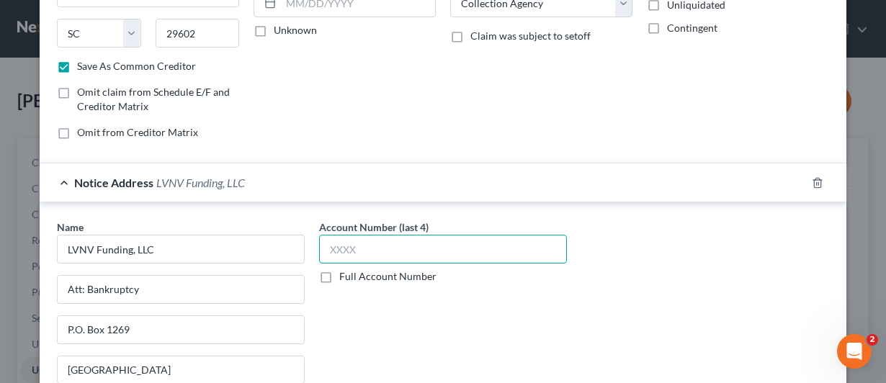
click at [328, 244] on input "text" at bounding box center [443, 249] width 248 height 29
paste input "1165"
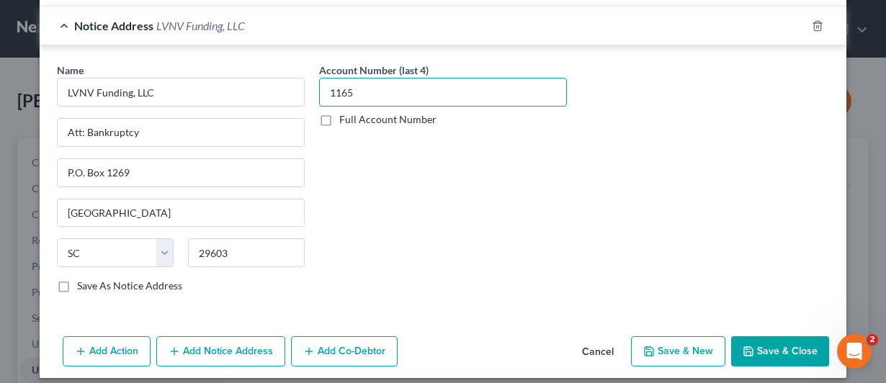
scroll to position [387, 0]
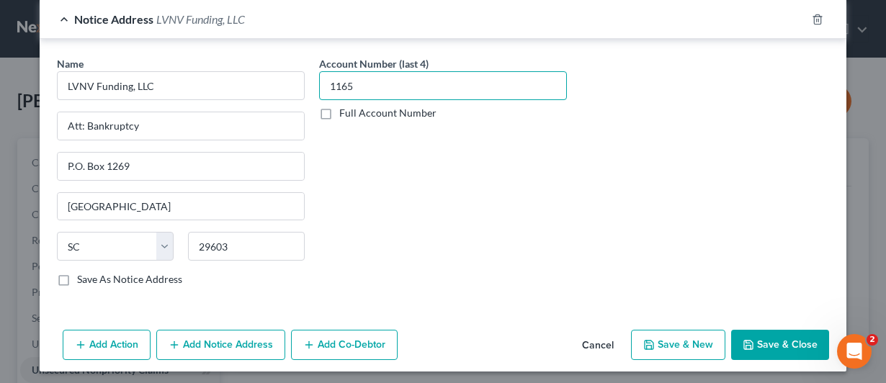
type input "1165"
click at [680, 341] on button "Save & New" at bounding box center [678, 345] width 94 height 30
checkbox input "false"
select select "0"
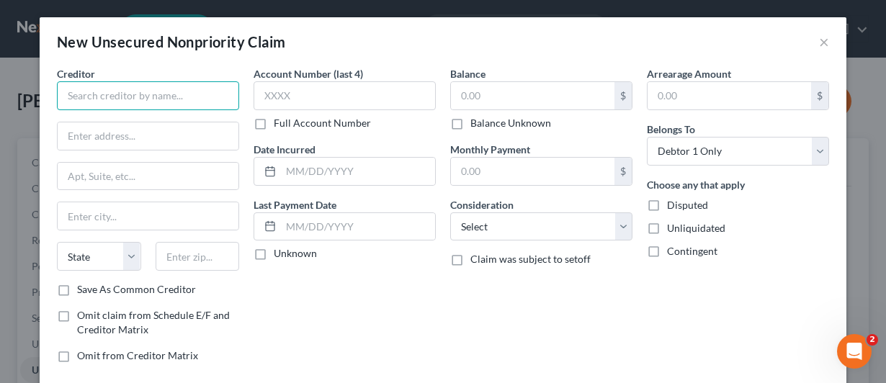
click at [136, 97] on input "text" at bounding box center [148, 95] width 182 height 29
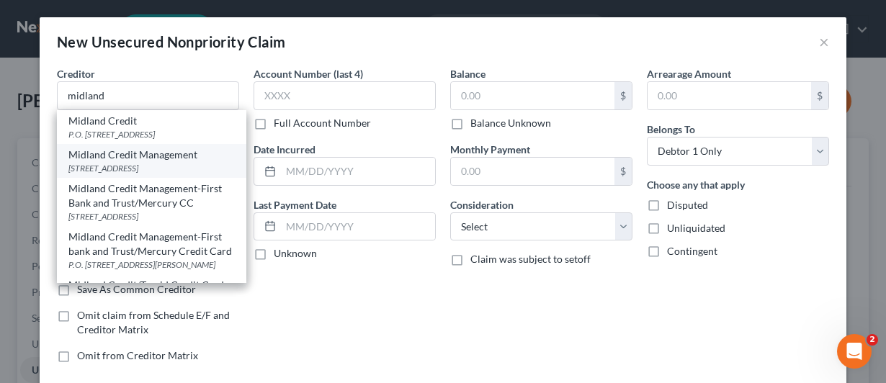
click at [114, 158] on div "Midland Credit Management" at bounding box center [151, 155] width 166 height 14
type input "Midland Credit Management"
type input "[STREET_ADDRESS]"
type input "Suite 300"
type input "[PERSON_NAME]"
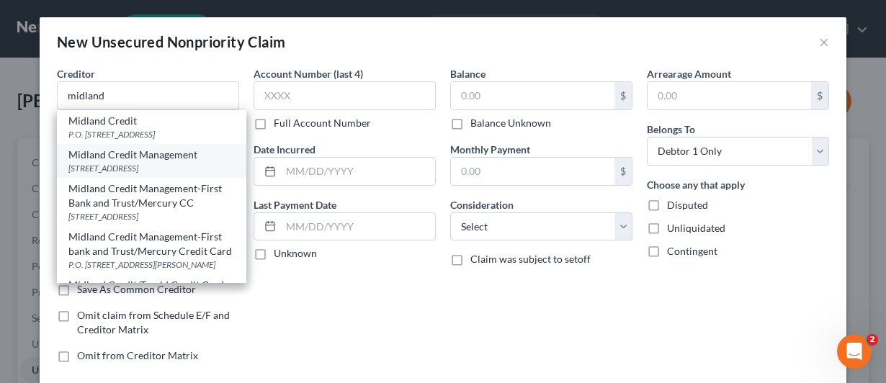
select select "23"
type input "48083"
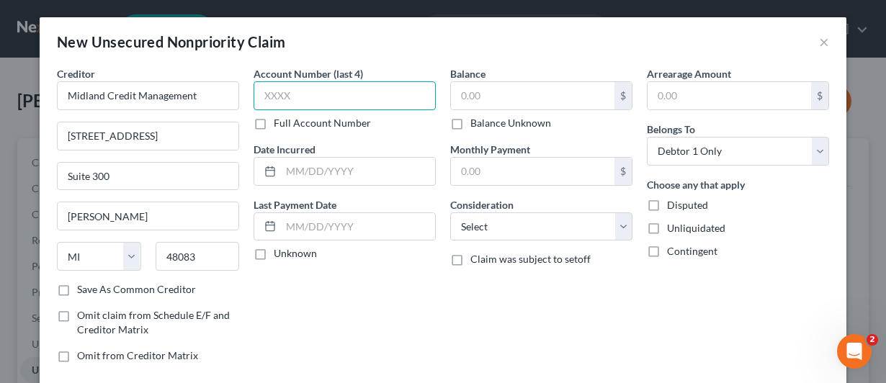
click at [259, 95] on input "text" at bounding box center [345, 95] width 182 height 29
paste input "1165"
drag, startPoint x: 259, startPoint y: 96, endPoint x: 285, endPoint y: 93, distance: 25.4
click at [285, 93] on input "1165" at bounding box center [345, 95] width 182 height 29
paste input "5694"
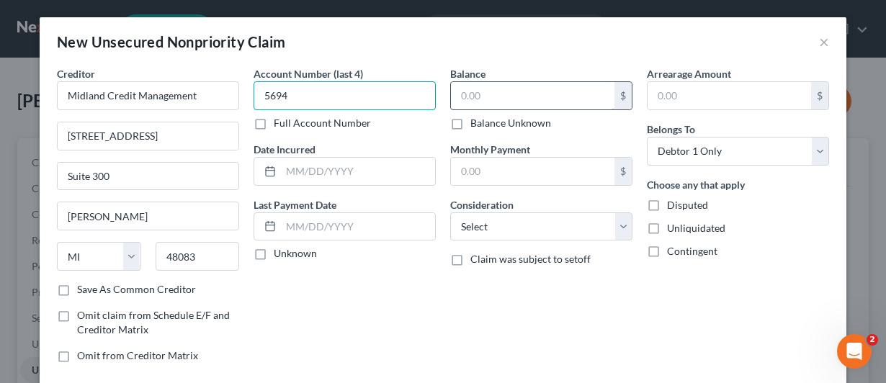
type input "5694"
click at [457, 96] on input "text" at bounding box center [533, 95] width 164 height 27
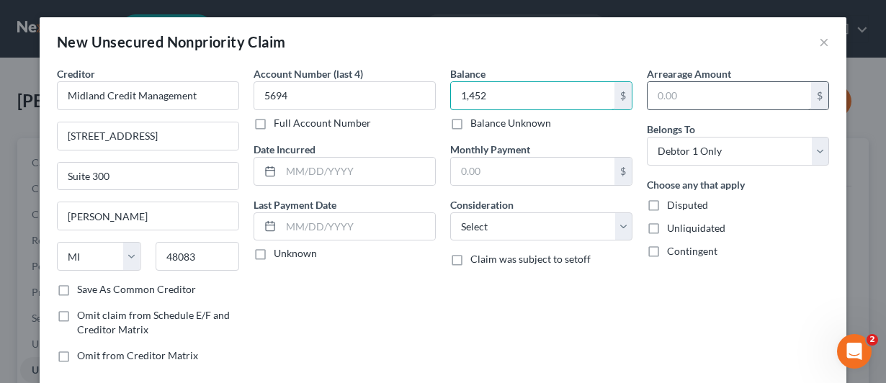
type input "1,452"
click at [649, 88] on input "text" at bounding box center [730, 95] width 164 height 27
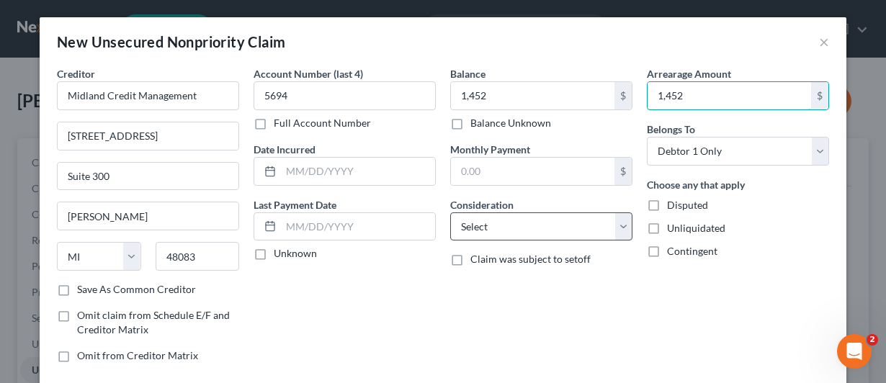
type input "1,452"
click at [617, 223] on select "Select Cable / Satellite Services Collection Agency Credit Card Debt Debt Couns…" at bounding box center [541, 227] width 182 height 29
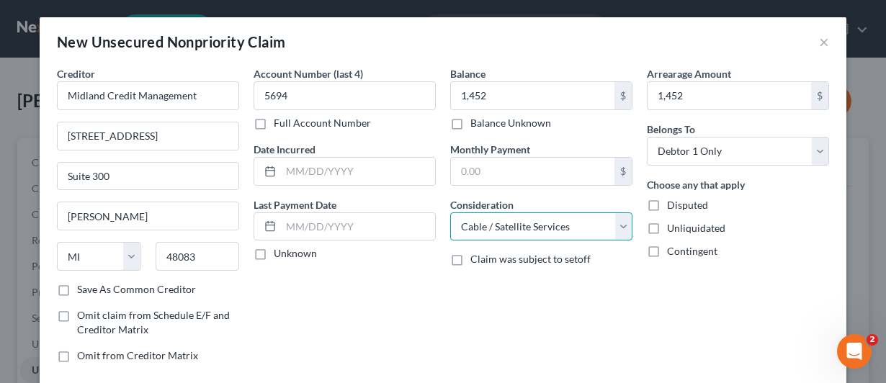
click at [450, 213] on select "Select Cable / Satellite Services Collection Agency Credit Card Debt Debt Couns…" at bounding box center [541, 227] width 182 height 29
click at [615, 224] on select "Select Cable / Satellite Services Collection Agency Credit Card Debt Debt Couns…" at bounding box center [541, 227] width 182 height 29
select select "1"
click at [450, 213] on select "Select Cable / Satellite Services Collection Agency Credit Card Debt Debt Couns…" at bounding box center [541, 227] width 182 height 29
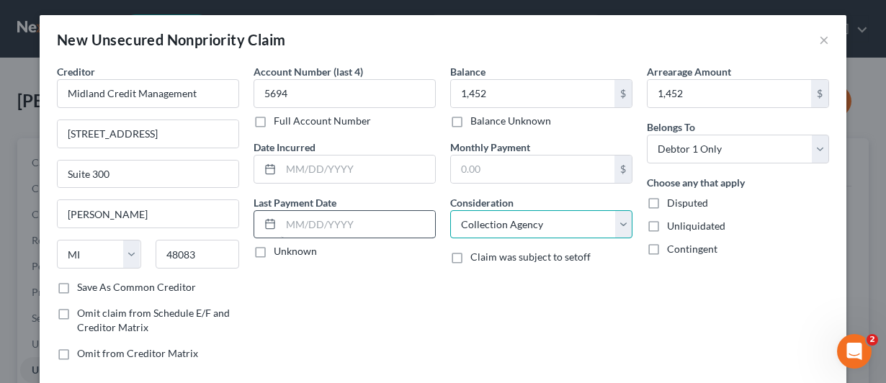
scroll to position [0, 0]
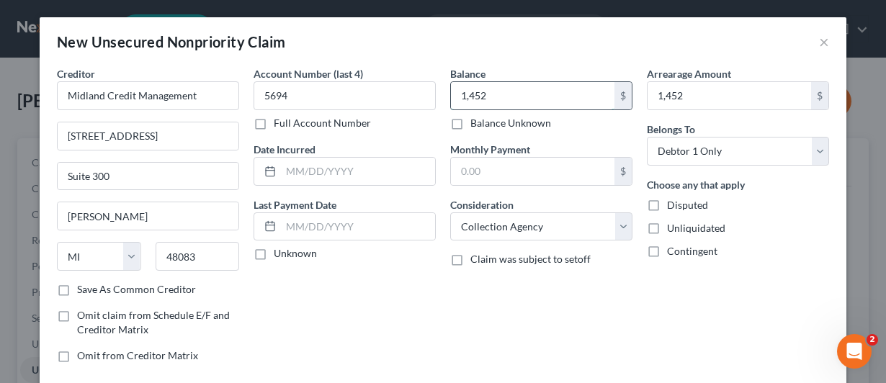
click at [500, 99] on input "1,452" at bounding box center [533, 95] width 164 height 27
type input "1,316"
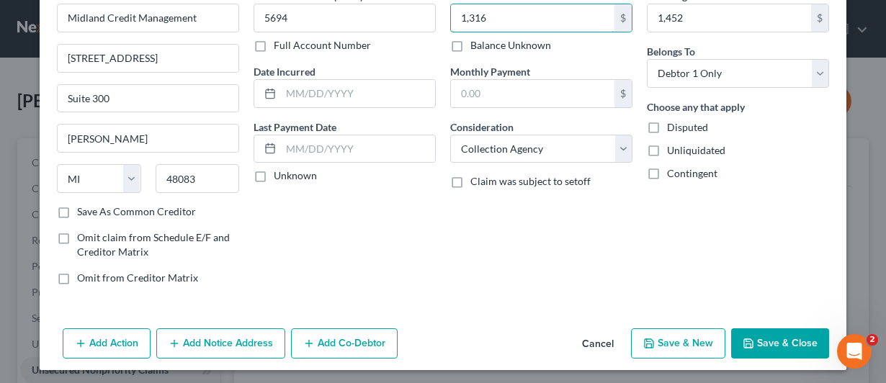
scroll to position [79, 0]
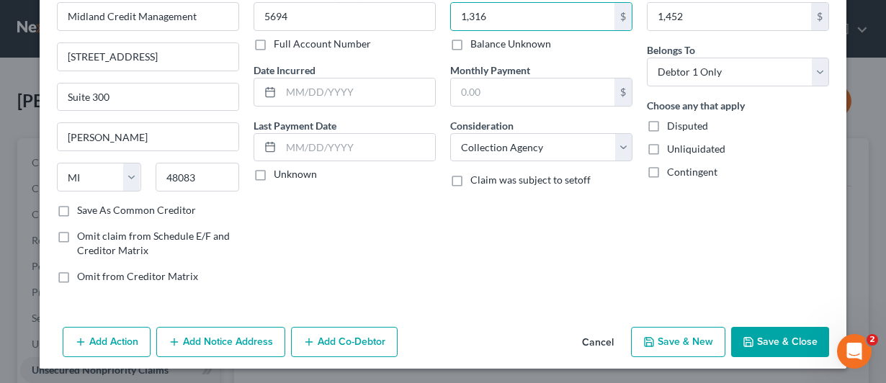
click at [77, 205] on label "Save As Common Creditor" at bounding box center [136, 210] width 119 height 14
click at [83, 205] on input "Save As Common Creditor" at bounding box center [87, 207] width 9 height 9
click at [775, 336] on button "Save & Close" at bounding box center [780, 342] width 98 height 30
checkbox input "false"
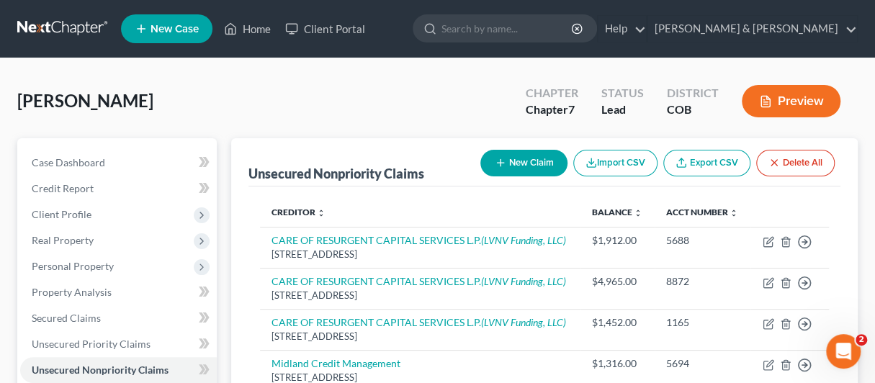
click at [524, 158] on button "New Claim" at bounding box center [524, 163] width 87 height 27
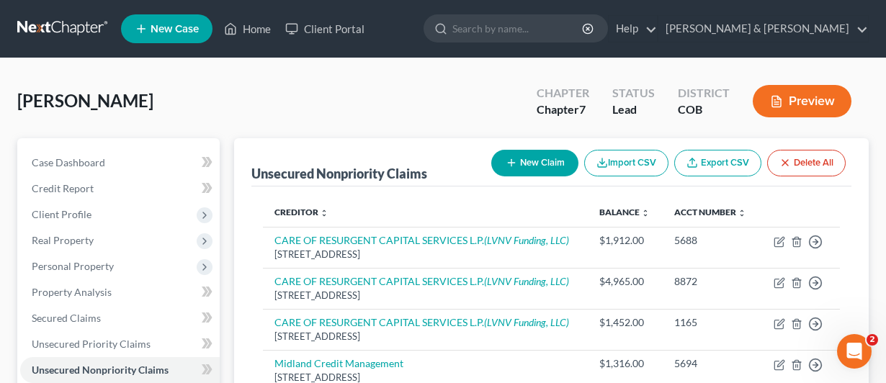
select select "0"
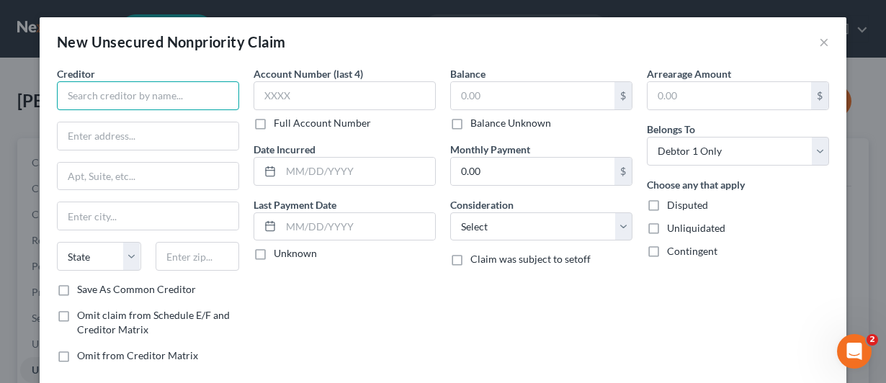
paste input "FLAT BRANCH Bank"
type input "FLAT BRANCH Bank"
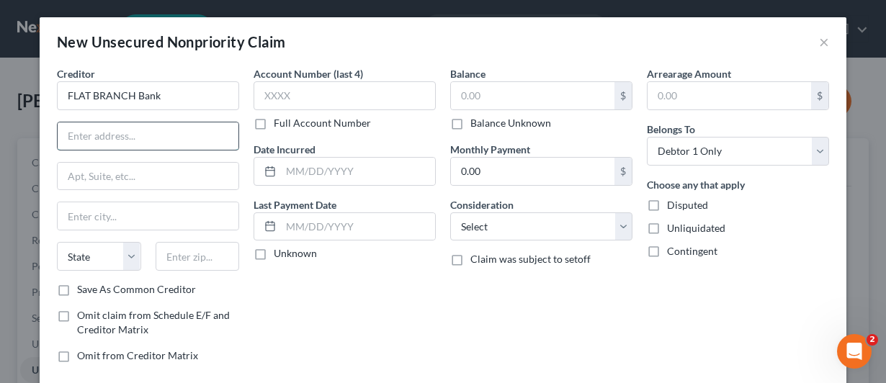
click at [143, 138] on input "text" at bounding box center [148, 135] width 181 height 27
paste input "[STREET_ADDRESS]"
type input "[STREET_ADDRESS]"
click at [200, 251] on input "text" at bounding box center [198, 256] width 84 height 29
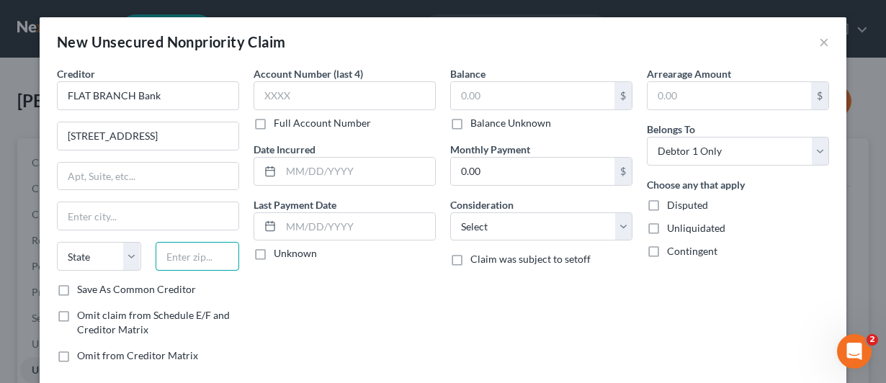
paste input "38655"
type input "38655"
click at [362, 310] on div "Account Number (last 4) Full Account Number Date Incurred Last Payment Date Unk…" at bounding box center [344, 220] width 197 height 308
type input "[GEOGRAPHIC_DATA]"
select select "25"
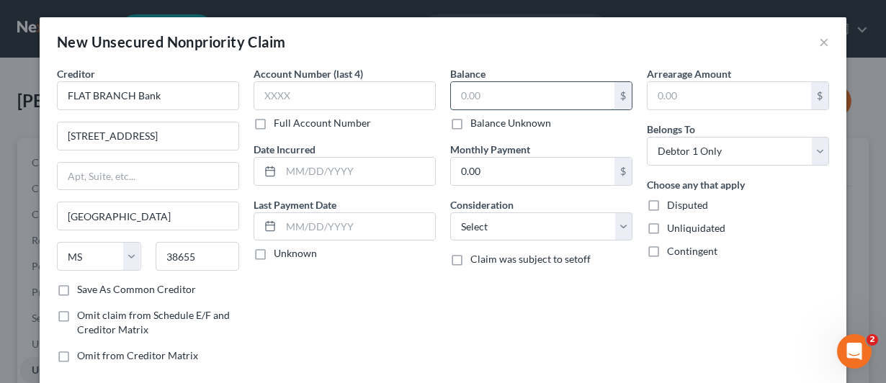
click at [453, 94] on input "text" at bounding box center [533, 95] width 164 height 27
paste input "1,815"
type input "1,815"
click at [257, 93] on input "text" at bounding box center [345, 95] width 182 height 29
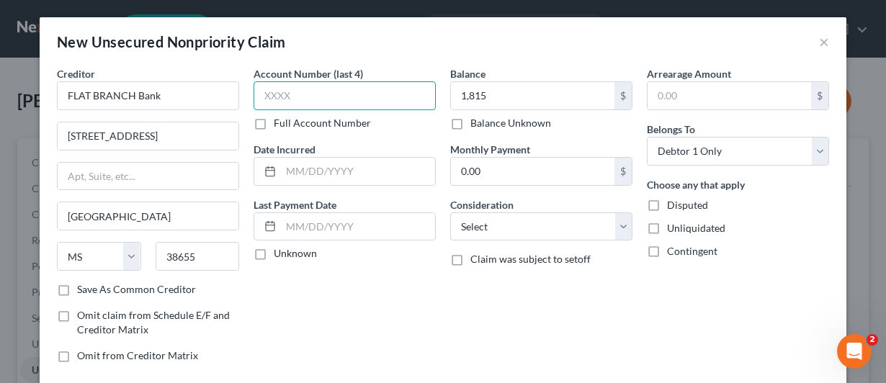
paste input "0424"
type input "0424"
click at [77, 288] on label "Save As Common Creditor" at bounding box center [136, 289] width 119 height 14
click at [83, 288] on input "Save As Common Creditor" at bounding box center [87, 286] width 9 height 9
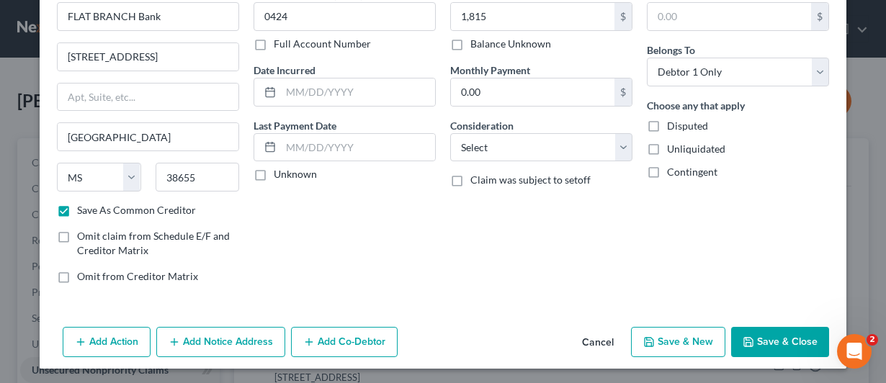
click at [668, 338] on button "Save & New" at bounding box center [678, 342] width 94 height 30
checkbox input "false"
select select "0"
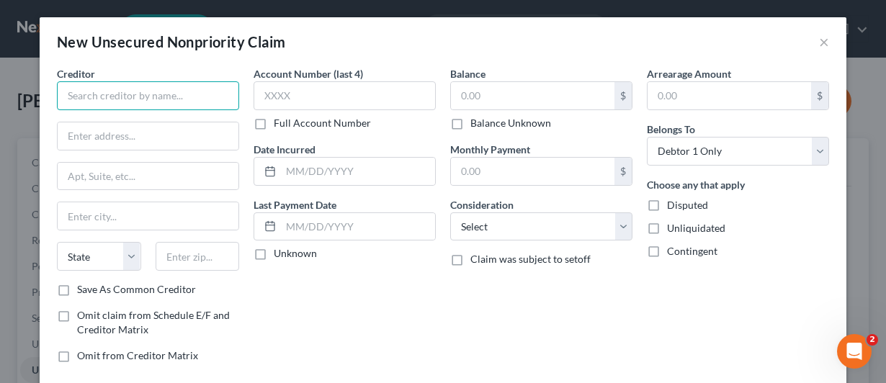
click at [110, 99] on input "text" at bounding box center [148, 95] width 182 height 29
paste input "MISSION LANE TAB BAN"
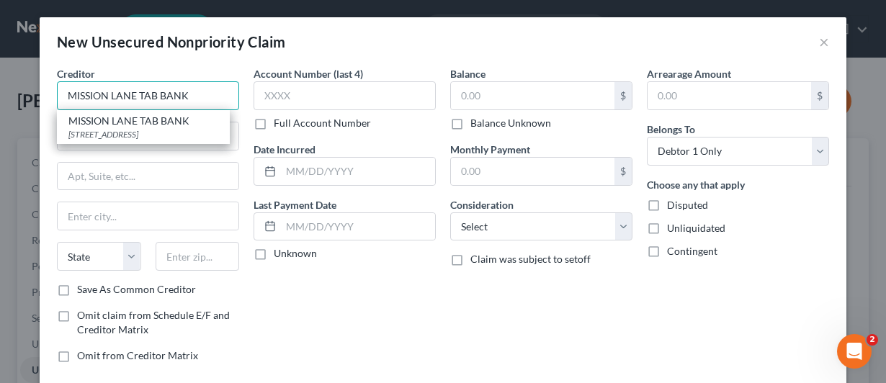
type input "MISSION LANE TAB BANK"
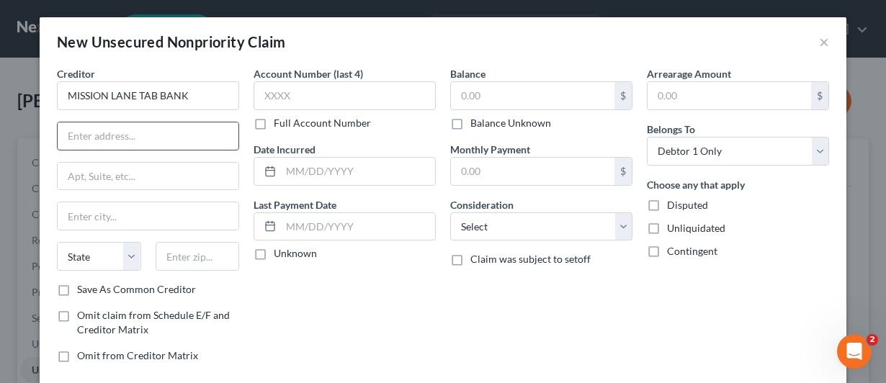
click at [103, 125] on input "text" at bounding box center [148, 135] width 181 height 27
paste input "PO BOX 105286"
type input "PO BOX 105286"
click at [180, 254] on input "text" at bounding box center [198, 256] width 84 height 29
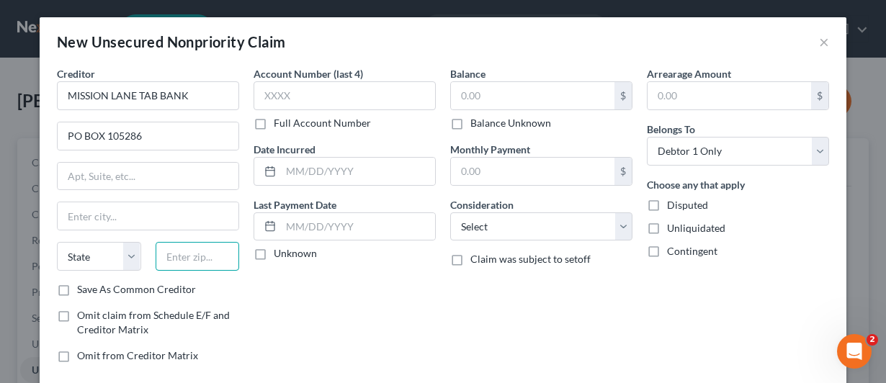
paste input "30304 |"
click at [275, 321] on div "Account Number (last 4) Full Account Number Date Incurred Last Payment Date Unk…" at bounding box center [344, 220] width 197 height 308
click at [300, 294] on div "Account Number (last 4) Full Account Number Date Incurred Last Payment Date Unk…" at bounding box center [344, 220] width 197 height 308
click at [300, 293] on div "Account Number (last 4) Full Account Number Date Incurred Last Payment Date Unk…" at bounding box center [344, 220] width 197 height 308
click at [297, 293] on div "Account Number (last 4) Full Account Number Date Incurred Last Payment Date Unk…" at bounding box center [344, 220] width 197 height 308
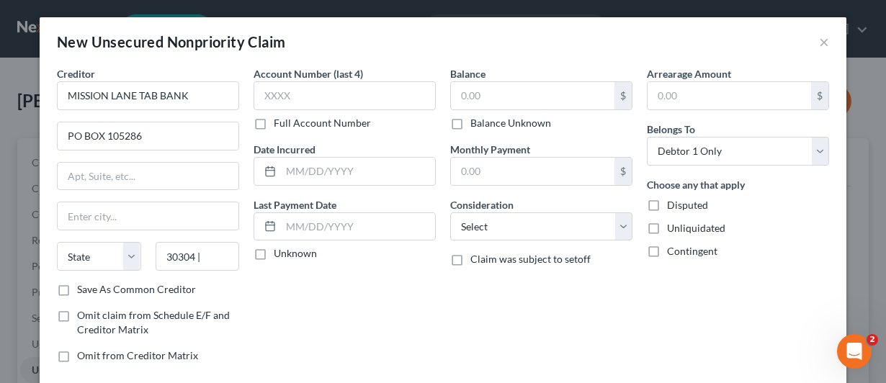
click at [297, 293] on div "Account Number (last 4) Full Account Number Date Incurred Last Payment Date Unk…" at bounding box center [344, 220] width 197 height 308
click at [133, 214] on input "text" at bounding box center [148, 215] width 181 height 27
click at [267, 295] on div "Account Number (last 4) Full Account Number Date Incurred Last Payment Date Unk…" at bounding box center [344, 220] width 197 height 308
drag, startPoint x: 267, startPoint y: 295, endPoint x: 327, endPoint y: 319, distance: 64.6
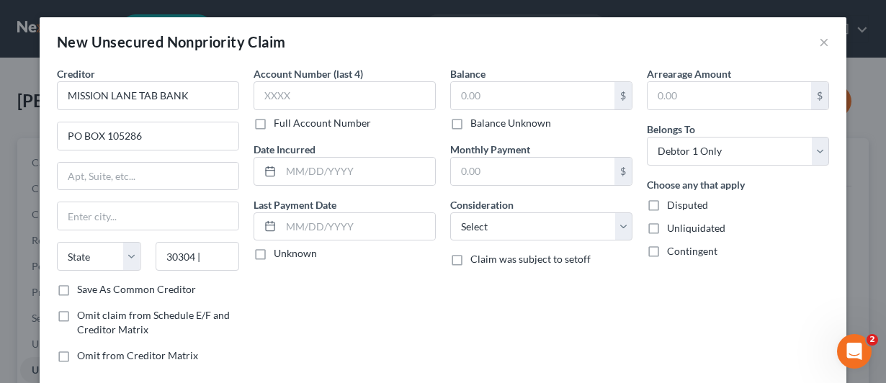
click at [327, 318] on div "Account Number (last 4) Full Account Number Date Incurred Last Payment Date Unk…" at bounding box center [344, 220] width 197 height 308
click at [208, 252] on input "30304 |" at bounding box center [198, 256] width 84 height 29
type input "30304"
click at [311, 282] on div "Account Number (last 4) Full Account Number Date Incurred Last Payment Date Unk…" at bounding box center [344, 220] width 197 height 308
type input "[GEOGRAPHIC_DATA]"
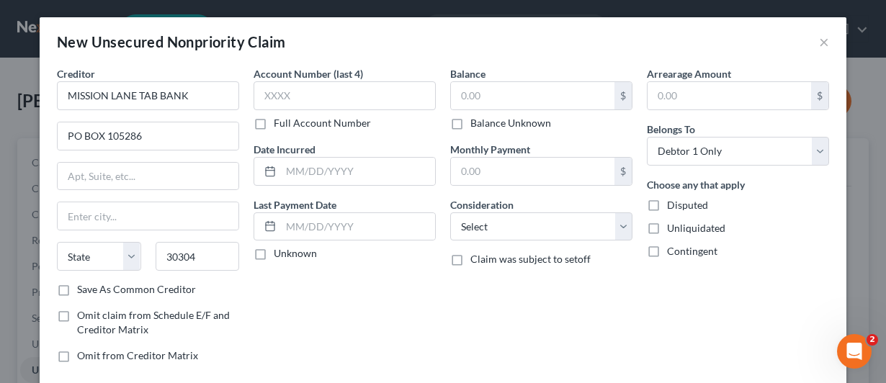
select select "10"
click at [77, 286] on label "Save As Common Creditor" at bounding box center [136, 289] width 119 height 14
click at [83, 286] on input "Save As Common Creditor" at bounding box center [87, 286] width 9 height 9
checkbox input "true"
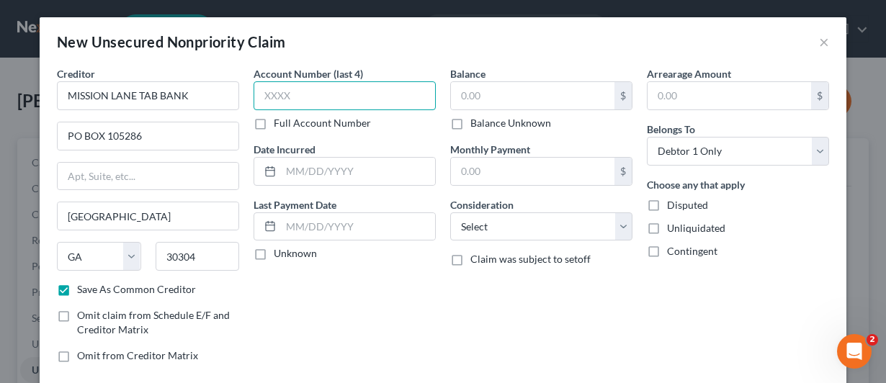
click at [262, 91] on input "text" at bounding box center [345, 95] width 182 height 29
type input "4530"
click at [394, 280] on div "Account Number (last 4) 4530 Full Account Number Date Incurred Last Payment Dat…" at bounding box center [344, 220] width 197 height 308
click at [471, 120] on label "Balance Unknown" at bounding box center [511, 123] width 81 height 14
click at [476, 120] on input "Balance Unknown" at bounding box center [480, 120] width 9 height 9
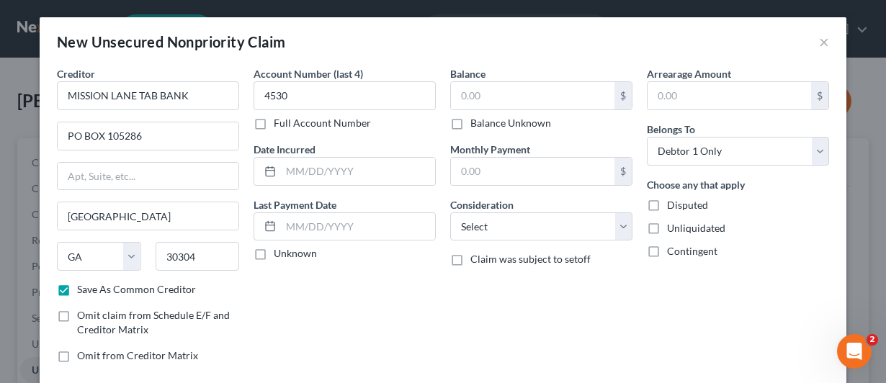
checkbox input "true"
type input "0.00"
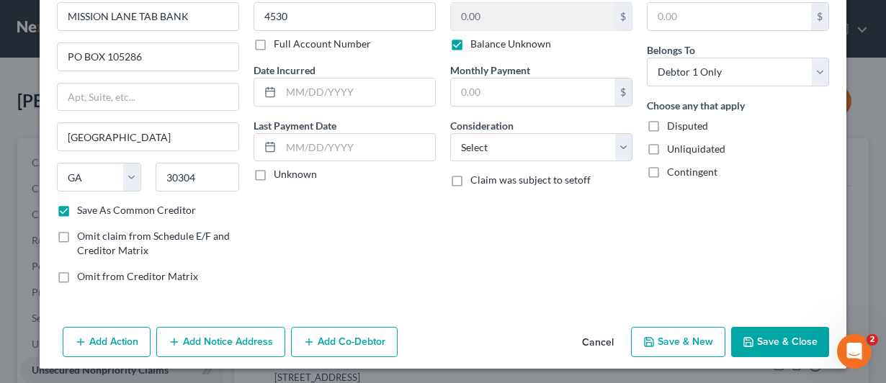
click at [673, 337] on button "Save & New" at bounding box center [678, 342] width 94 height 30
checkbox input "false"
select select "0"
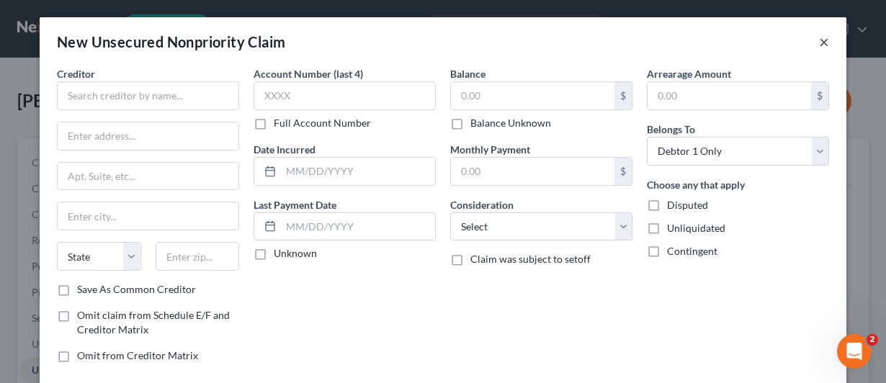
click at [819, 44] on button "×" at bounding box center [824, 41] width 10 height 17
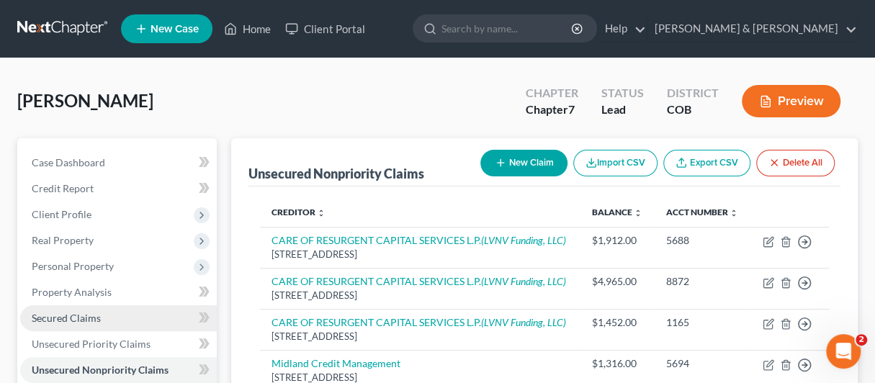
click at [53, 311] on link "Secured Claims" at bounding box center [118, 319] width 197 height 26
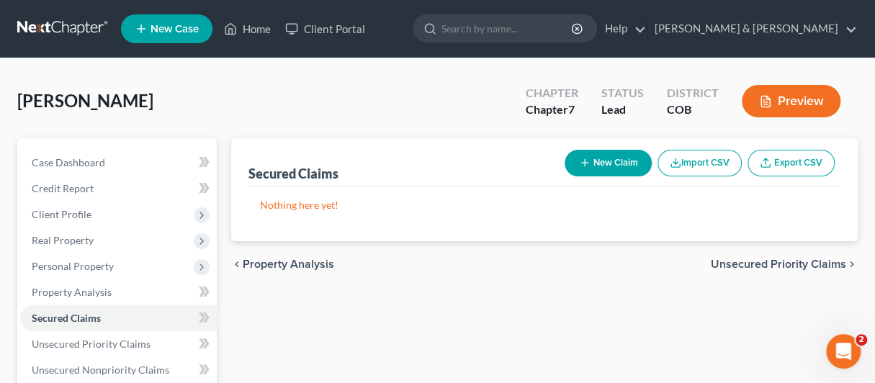
click at [591, 161] on button "New Claim" at bounding box center [608, 163] width 87 height 27
select select "0"
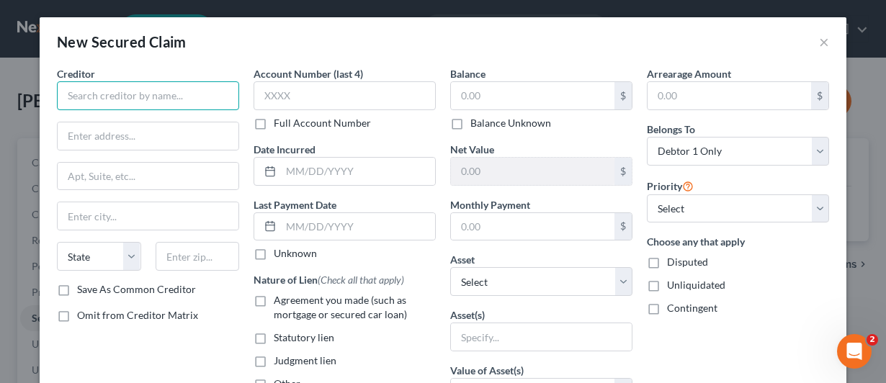
paste input "WESTLAKE SERVICE INC"
type input "WESTLAKE SERVICE INC"
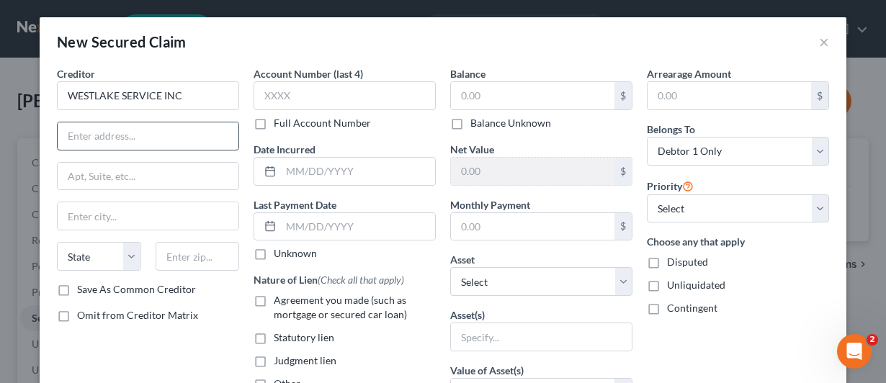
click at [111, 137] on input "text" at bounding box center [148, 135] width 181 height 27
paste input "[STREET_ADDRESS]"
type input "[STREET_ADDRESS]"
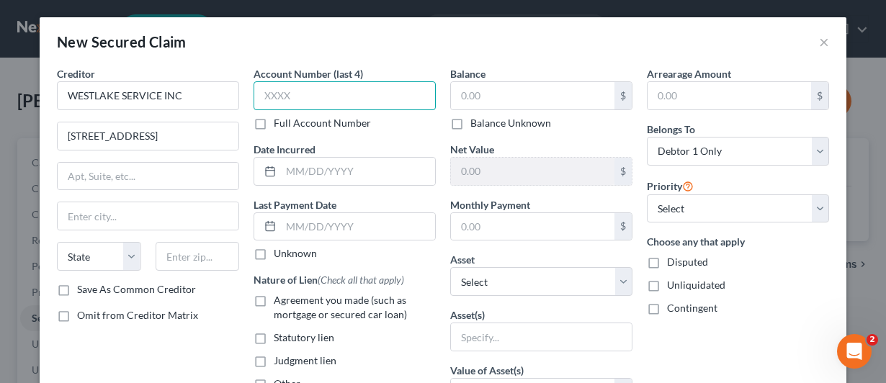
click at [264, 93] on input "text" at bounding box center [345, 95] width 182 height 29
paste input "Ste"
type input "S"
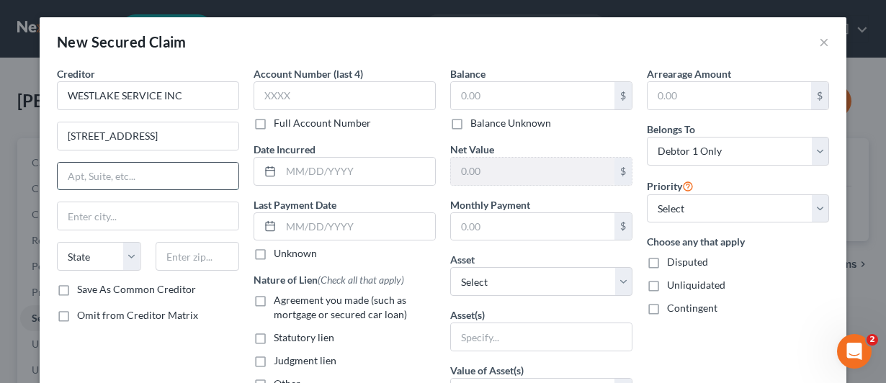
click at [81, 163] on input "text" at bounding box center [148, 176] width 181 height 27
paste input "Ste 100"
type input "Ste 100"
click at [185, 259] on input "text" at bounding box center [198, 256] width 84 height 29
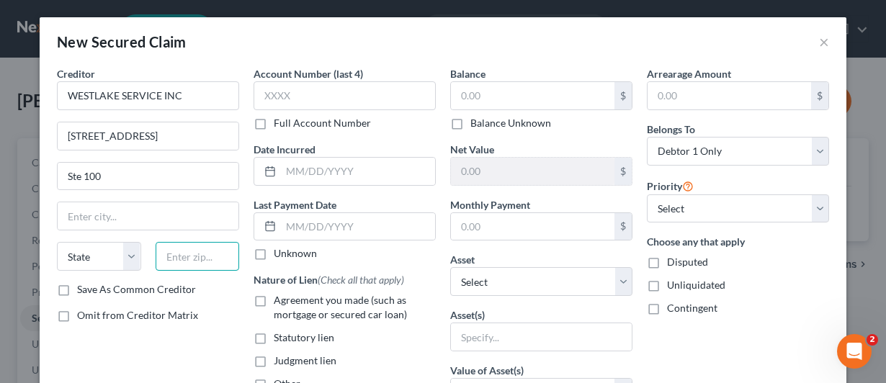
paste input "90010"
type input "90010"
click at [213, 303] on div "Creditor * WESTLAKE SERVICE INC [STREET_ADDRESS][GEOGRAPHIC_DATA][US_STATE] AZ …" at bounding box center [148, 387] width 197 height 643
click at [213, 320] on div "Omit from Creditor Matrix" at bounding box center [148, 315] width 182 height 14
type input "[GEOGRAPHIC_DATA]"
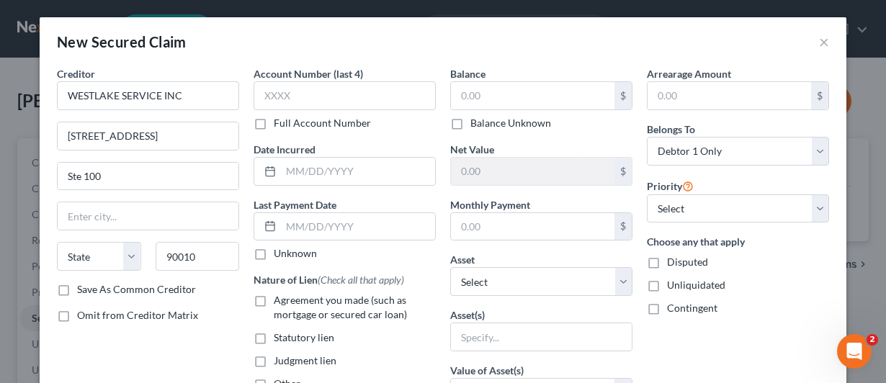
select select "4"
click at [215, 331] on div "Creditor * WESTLAKE SERVICE INC [STREET_ADDRESS][GEOGRAPHIC_DATA] [US_STATE][GE…" at bounding box center [148, 387] width 197 height 643
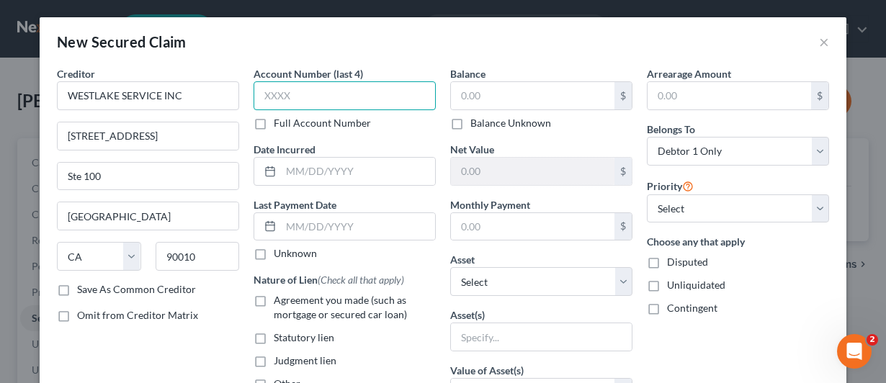
click at [258, 94] on input "text" at bounding box center [345, 95] width 182 height 29
type input "4000"
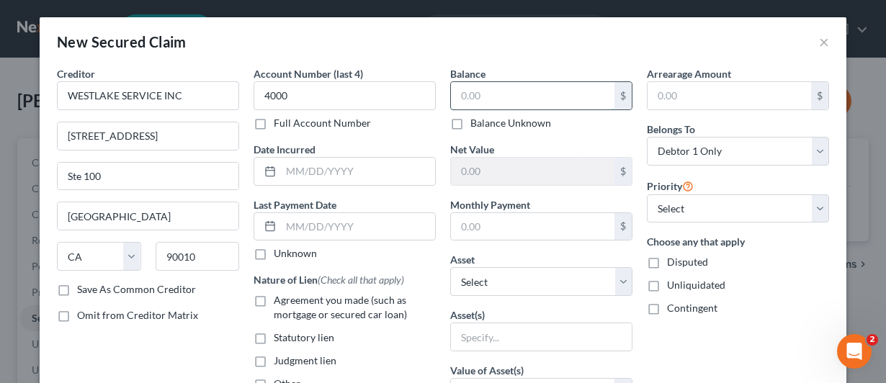
click at [455, 100] on input "text" at bounding box center [533, 95] width 164 height 27
type input "18,460"
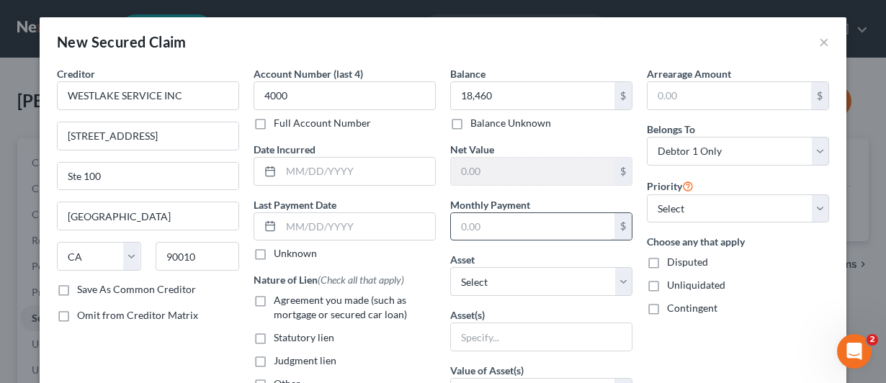
drag, startPoint x: 589, startPoint y: 201, endPoint x: 588, endPoint y: 214, distance: 13.1
click at [589, 203] on div "Monthly Payment $" at bounding box center [541, 219] width 182 height 44
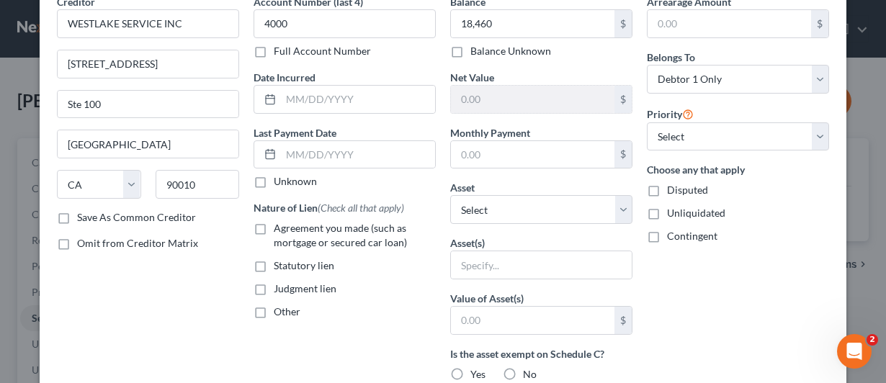
scroll to position [144, 0]
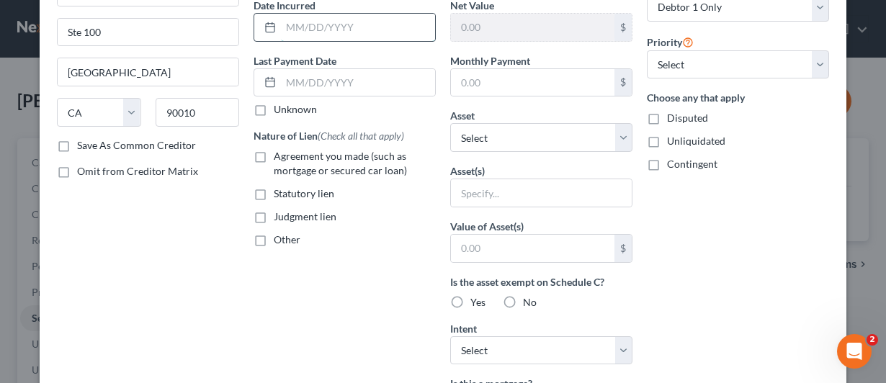
click at [281, 32] on input "text" at bounding box center [358, 27] width 154 height 27
drag, startPoint x: 295, startPoint y: 24, endPoint x: 301, endPoint y: 41, distance: 18.5
click at [295, 24] on input "02l23/23" at bounding box center [358, 27] width 154 height 27
type input "[DATE]"
click at [738, 303] on div "Arrearage Amount $ Belongs To * Select Debtor 1 Only Debtor 2 Only Debtor 1 And…" at bounding box center [738, 243] width 197 height 643
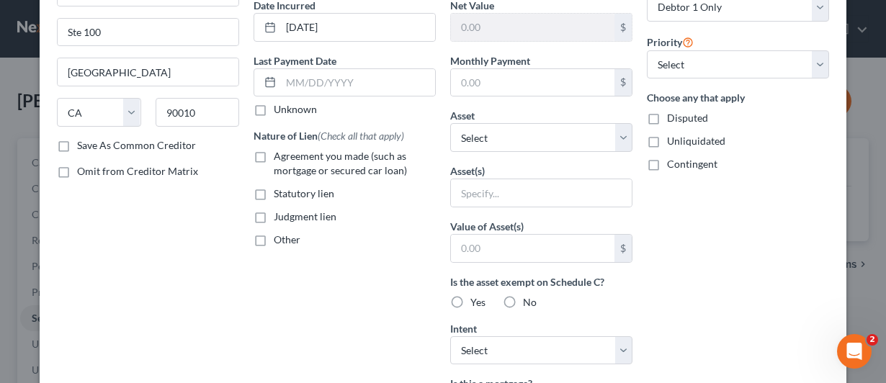
click at [471, 296] on label "Yes" at bounding box center [478, 302] width 15 height 14
click at [476, 296] on input "Yes" at bounding box center [480, 299] width 9 height 9
radio input "true"
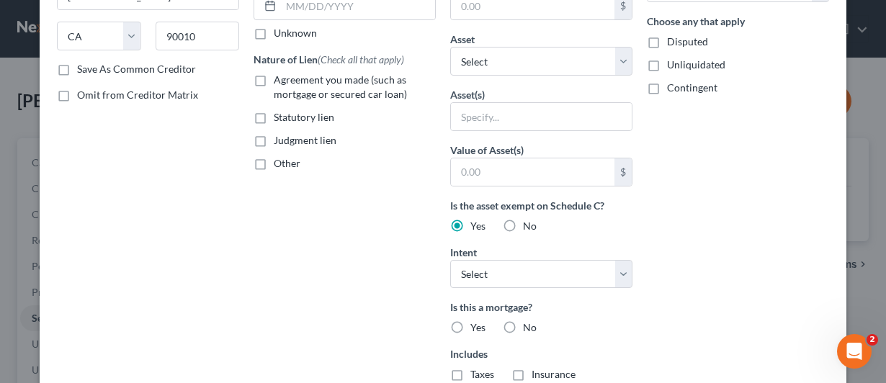
scroll to position [288, 0]
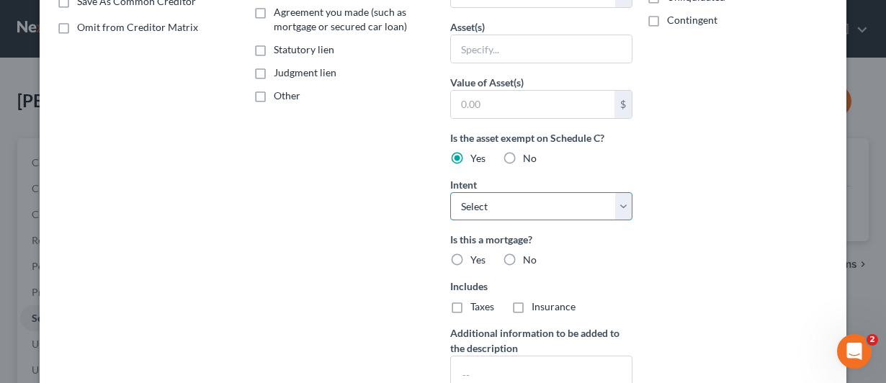
click at [618, 197] on select "Select Surrender Redeem Reaffirm Avoid Other" at bounding box center [541, 206] width 182 height 29
select select "4"
click at [450, 192] on select "Select Surrender Redeem Reaffirm Avoid Other" at bounding box center [541, 206] width 182 height 29
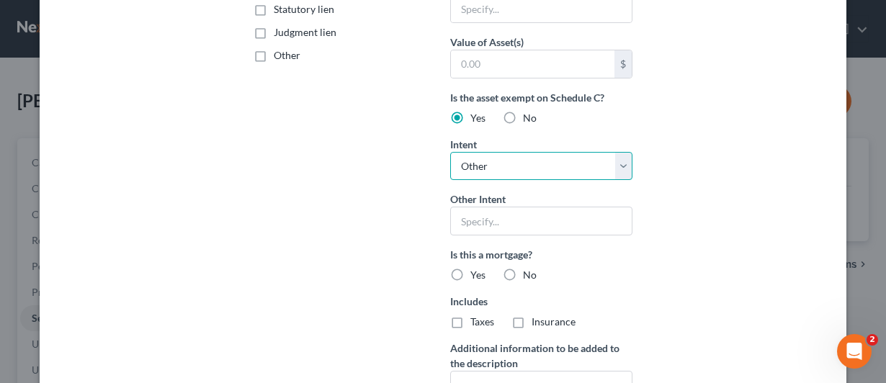
scroll to position [432, 0]
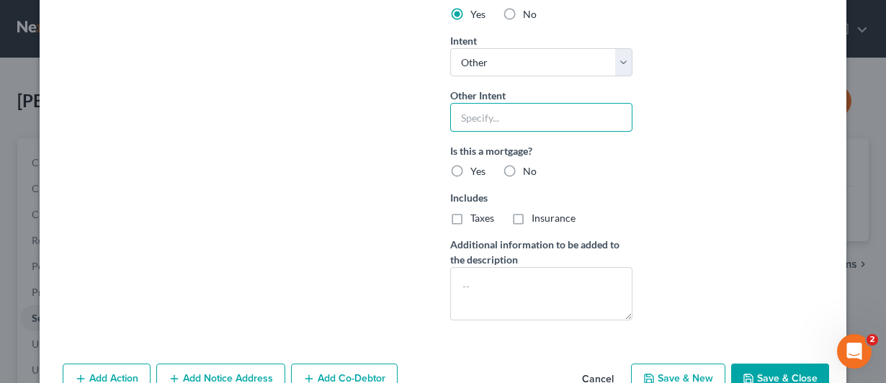
click at [477, 115] on input "text" at bounding box center [541, 117] width 182 height 29
type input "Retain and pay according to contract"
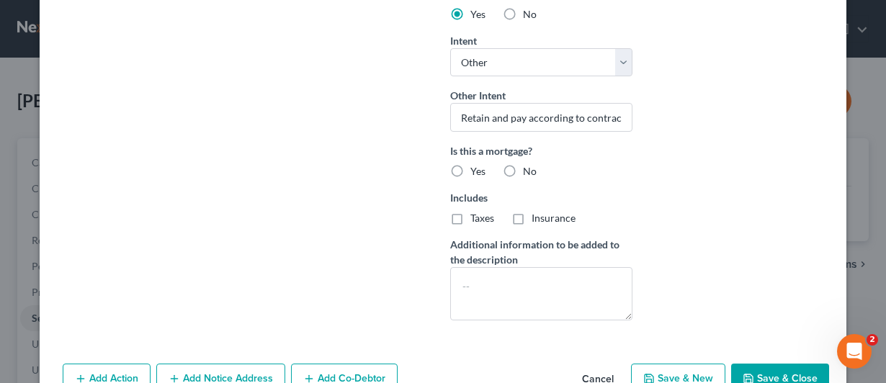
click at [523, 165] on label "No" at bounding box center [530, 171] width 14 height 14
click at [529, 165] on input "No" at bounding box center [533, 168] width 9 height 9
radio input "true"
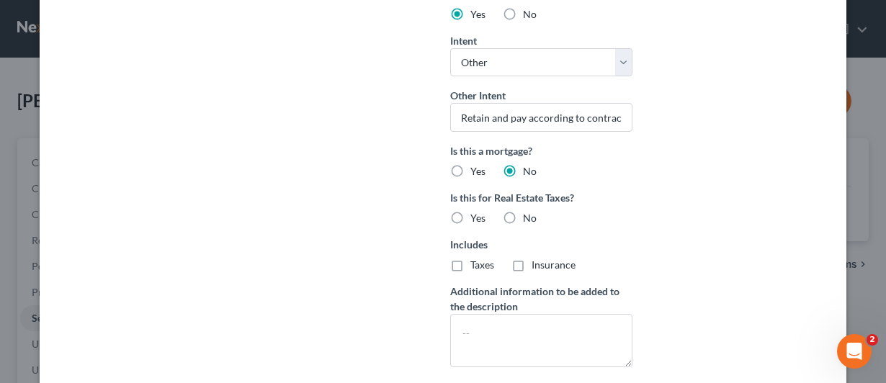
click at [523, 214] on label "No" at bounding box center [530, 218] width 14 height 14
click at [529, 214] on input "No" at bounding box center [533, 215] width 9 height 9
radio input "true"
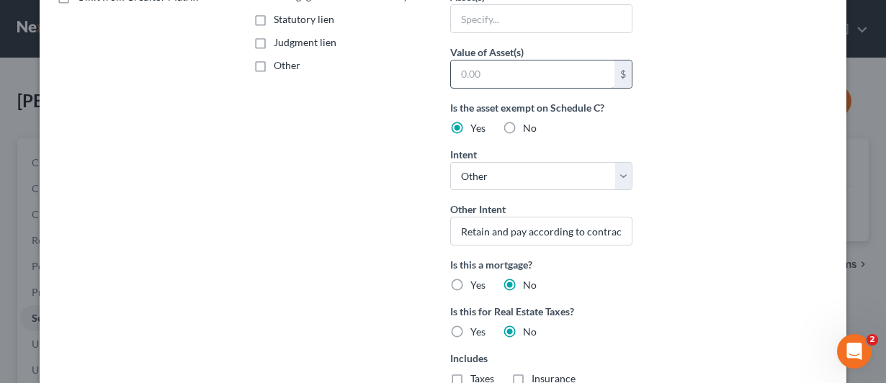
scroll to position [144, 0]
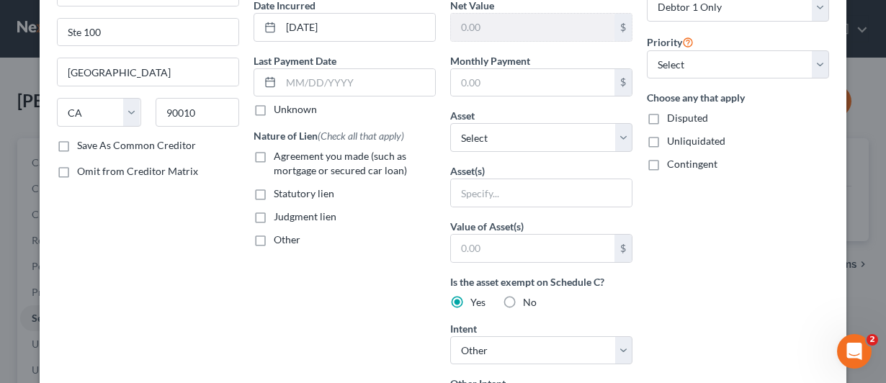
click at [274, 152] on label "Agreement you made (such as mortgage or secured car loan)" at bounding box center [355, 163] width 162 height 29
click at [280, 152] on input "Agreement you made (such as mortgage or secured car loan)" at bounding box center [284, 153] width 9 height 9
checkbox input "true"
click at [77, 141] on label "Save As Common Creditor" at bounding box center [136, 145] width 119 height 14
click at [83, 141] on input "Save As Common Creditor" at bounding box center [87, 142] width 9 height 9
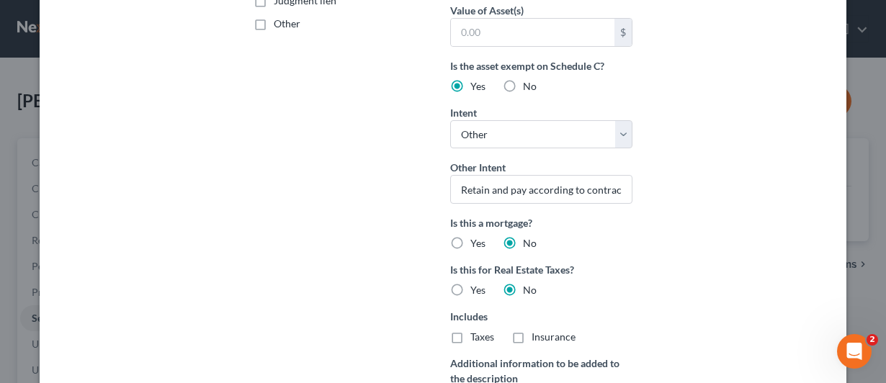
scroll to position [514, 0]
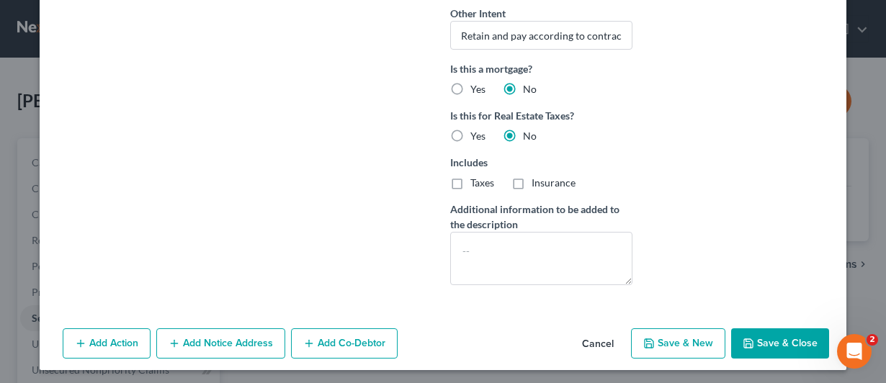
click at [762, 336] on button "Save & Close" at bounding box center [780, 344] width 98 height 30
checkbox input "false"
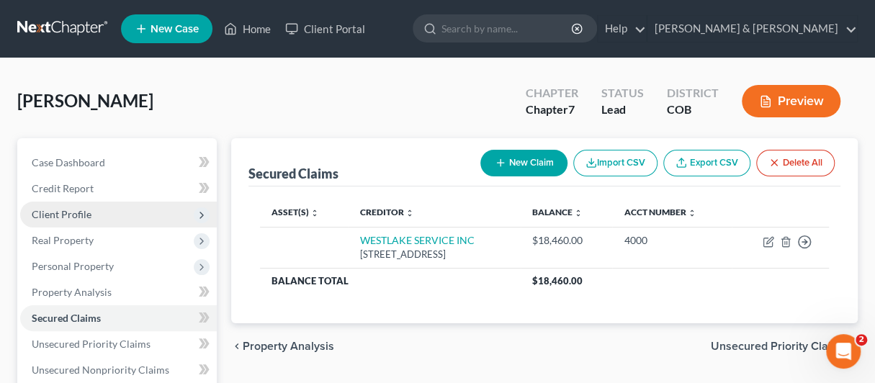
scroll to position [144, 0]
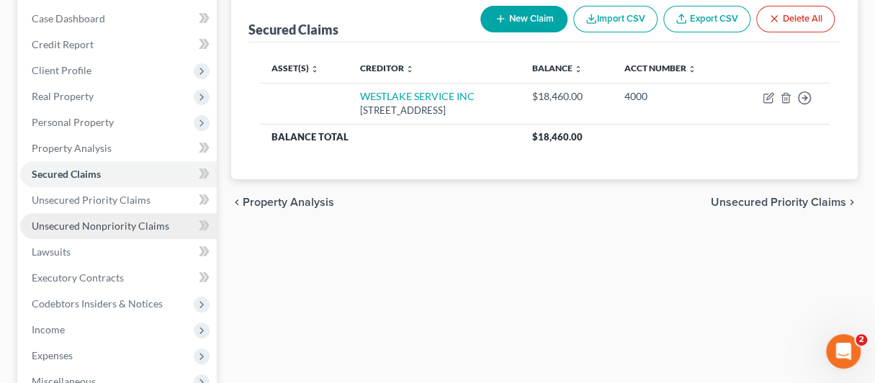
click at [108, 231] on link "Unsecured Nonpriority Claims" at bounding box center [118, 226] width 197 height 26
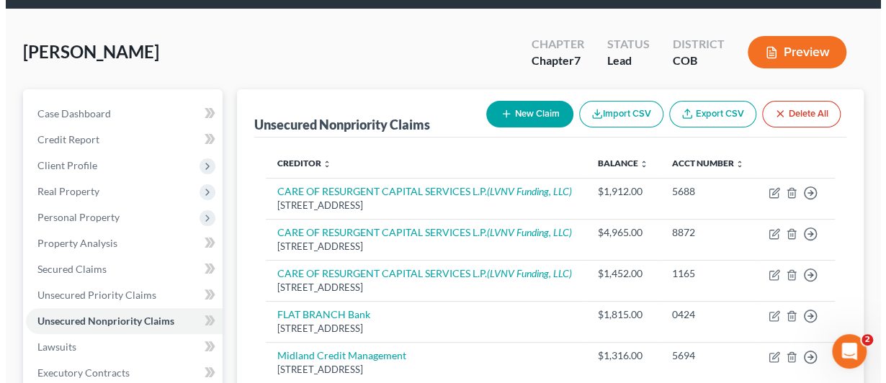
scroll to position [144, 0]
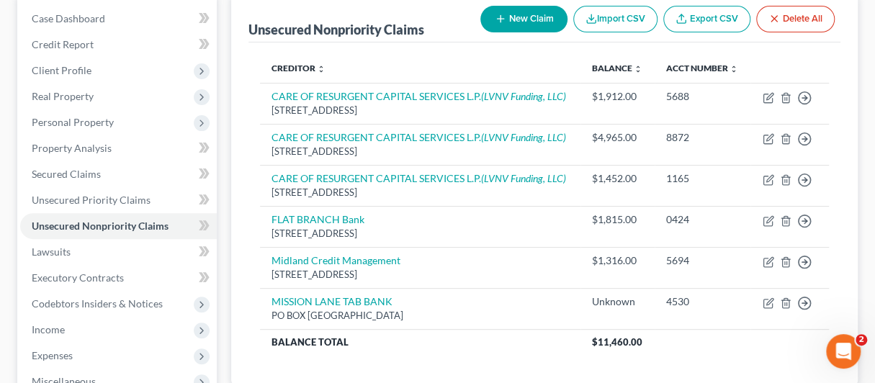
click at [512, 19] on button "New Claim" at bounding box center [524, 19] width 87 height 27
select select "0"
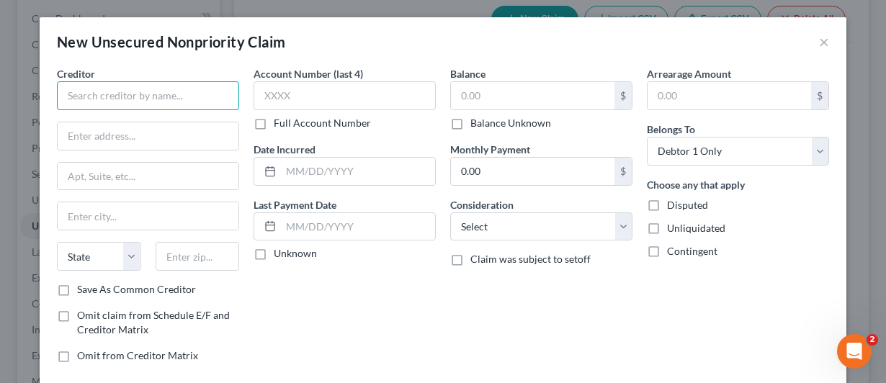
click at [84, 100] on input "text" at bounding box center [148, 95] width 182 height 29
paste input "U.S. Bank"
click at [117, 94] on input "U.S. Bank" at bounding box center [148, 95] width 182 height 29
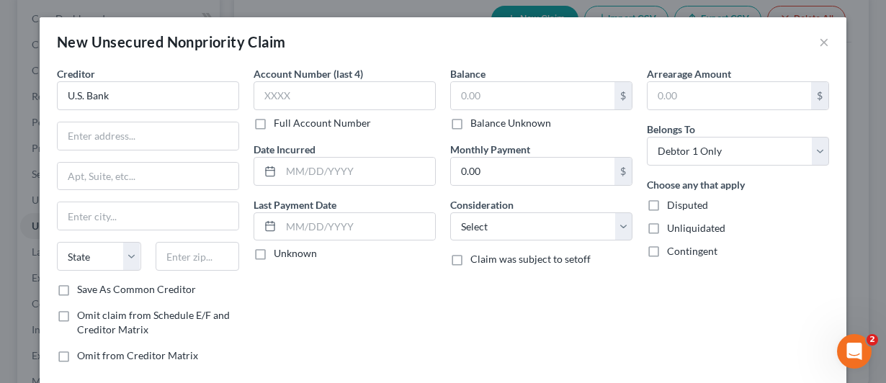
type input "U.S. Bank"
paste input "800 NICOLLET MALL"
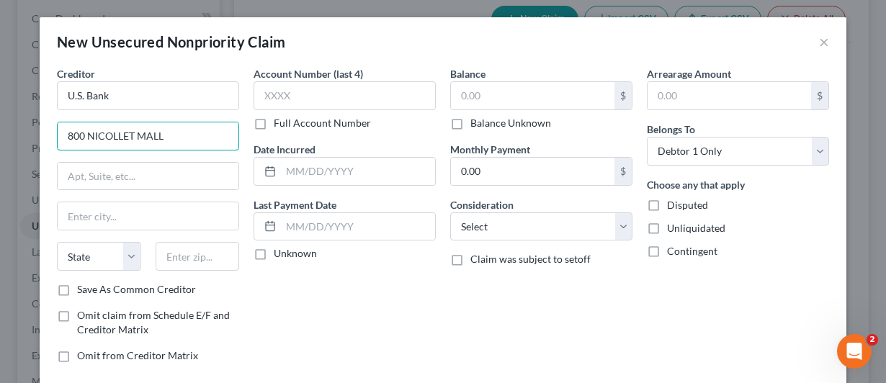
type input "800 NICOLLET MALL"
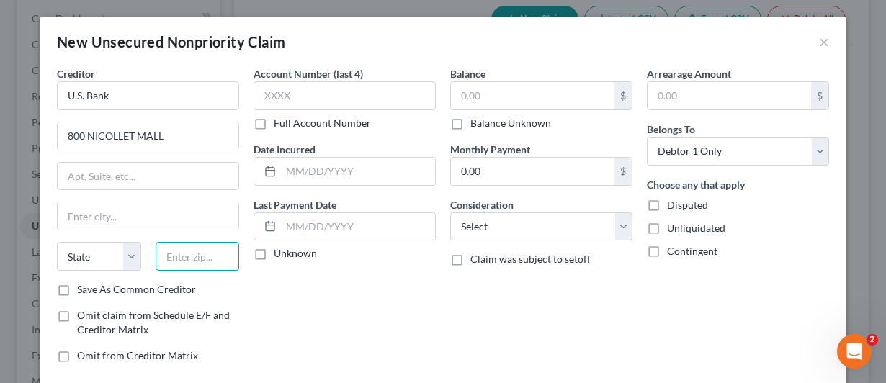
click at [174, 255] on input "text" at bounding box center [198, 256] width 84 height 29
paste input "55402"
type input "55402"
click at [264, 293] on div "Account Number (last 4) Full Account Number Date Incurred Last Payment Date Unk…" at bounding box center [344, 220] width 197 height 308
type input "[GEOGRAPHIC_DATA]"
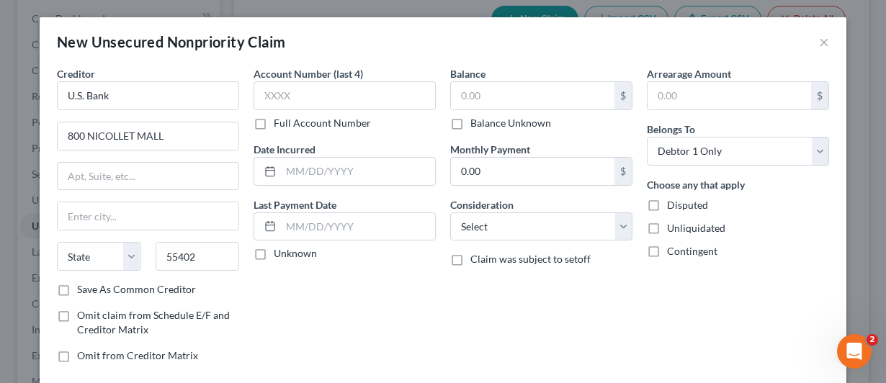
select select "24"
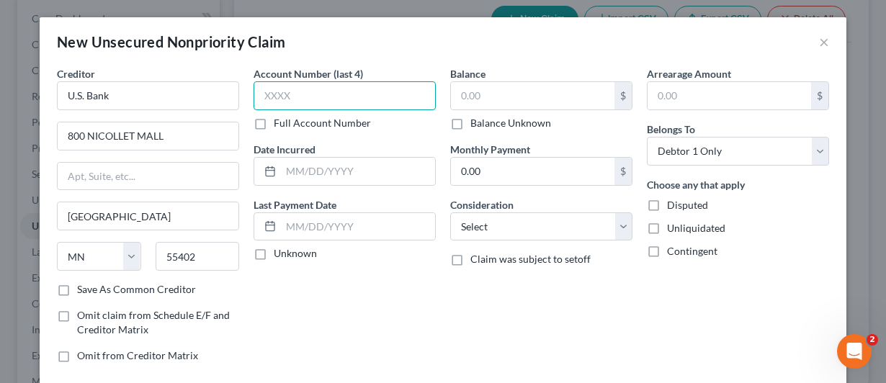
paste input "4359"
type input "4359"
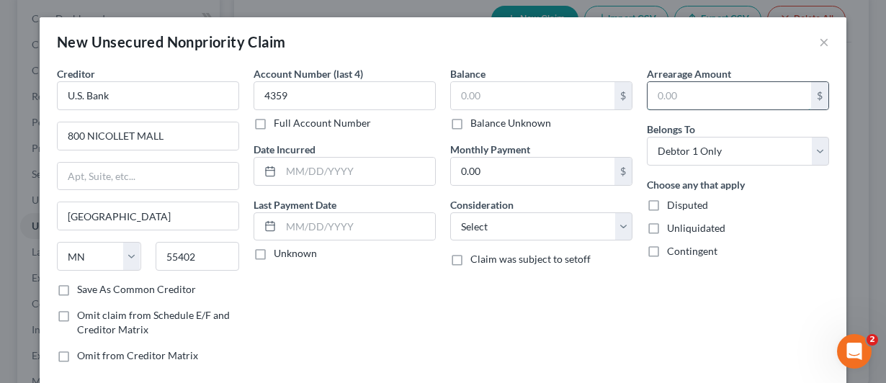
click at [650, 94] on input "text" at bounding box center [730, 95] width 164 height 27
type input "849"
click at [482, 94] on input "text" at bounding box center [533, 95] width 164 height 27
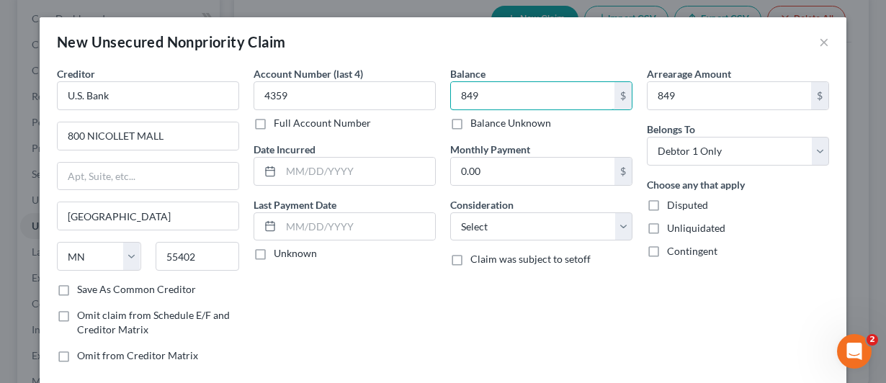
type input "849"
click at [77, 285] on label "Save As Common Creditor" at bounding box center [136, 289] width 119 height 14
click at [83, 285] on input "Save As Common Creditor" at bounding box center [87, 286] width 9 height 9
checkbox input "true"
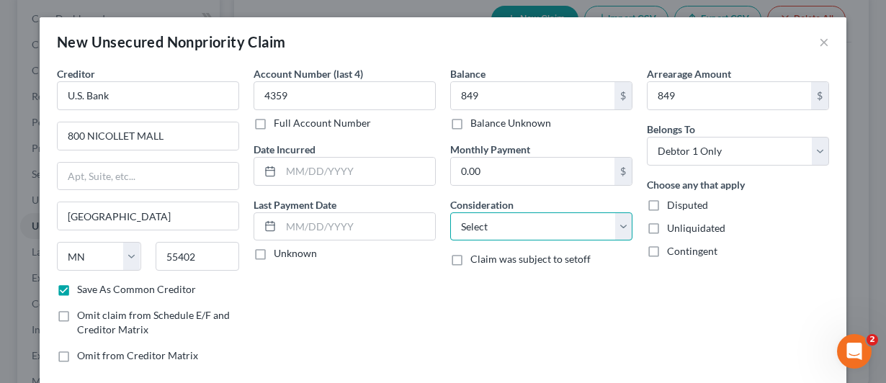
click at [615, 223] on select "Select Cable / Satellite Services Collection Agency Credit Card Debt Debt Couns…" at bounding box center [541, 227] width 182 height 29
select select "2"
click at [450, 213] on select "Select Cable / Satellite Services Collection Agency Credit Card Debt Debt Couns…" at bounding box center [541, 227] width 182 height 29
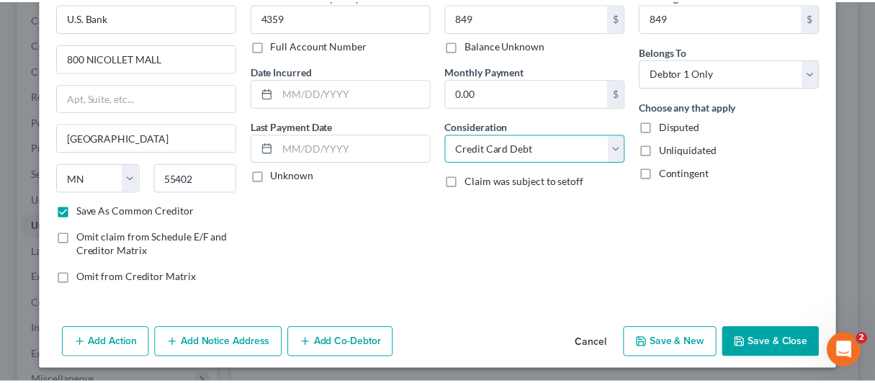
scroll to position [79, 0]
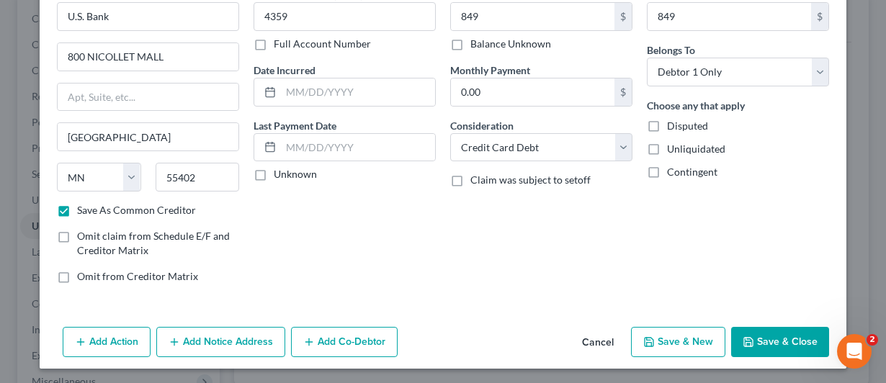
click at [769, 335] on button "Save & Close" at bounding box center [780, 342] width 98 height 30
checkbox input "false"
